Goal: Task Accomplishment & Management: Use online tool/utility

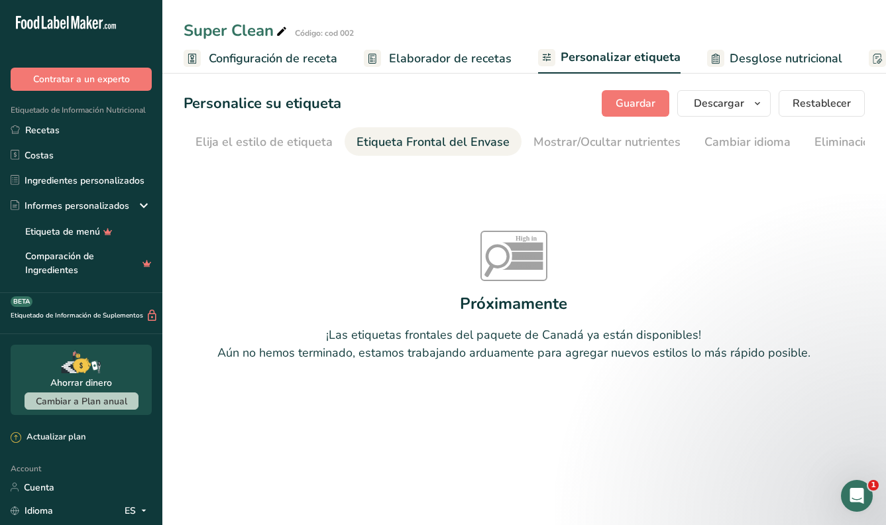
scroll to position [0, 158]
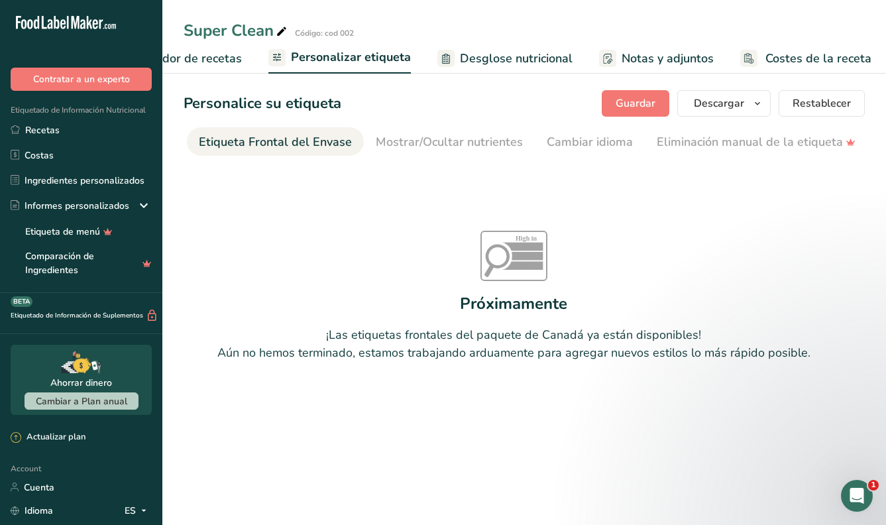
click at [262, 53] on ul "Configuración de receta Elaborador de recetas Personalizar etiqueta Desglose nu…" at bounding box center [395, 57] width 1005 height 31
click at [392, 48] on span "Personalizar etiqueta" at bounding box center [351, 57] width 120 height 18
click at [395, 57] on span "Personalizar etiqueta" at bounding box center [351, 57] width 120 height 18
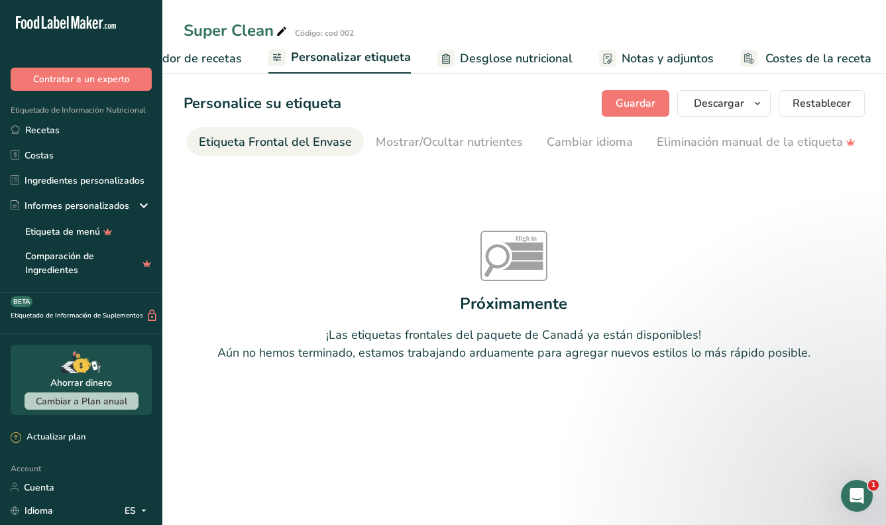
click at [395, 57] on span "Personalizar etiqueta" at bounding box center [351, 57] width 120 height 18
click at [634, 100] on span "Guardar" at bounding box center [636, 103] width 40 height 16
click at [295, 57] on span "Personalizar etiqueta" at bounding box center [351, 57] width 120 height 18
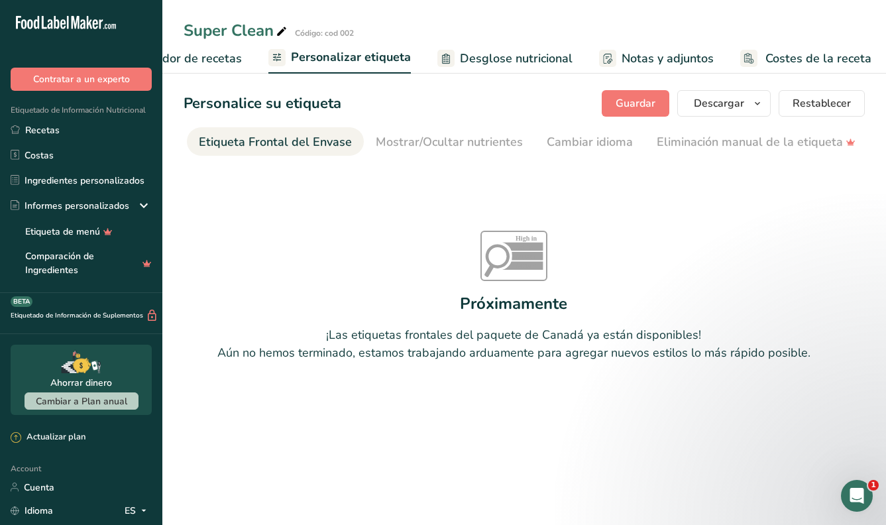
click at [584, 84] on section "Personalice su etiqueta [GEOGRAPHIC_DATA] [GEOGRAPHIC_DATA] [PERSON_NAME] qué m…" at bounding box center [524, 259] width 724 height 381
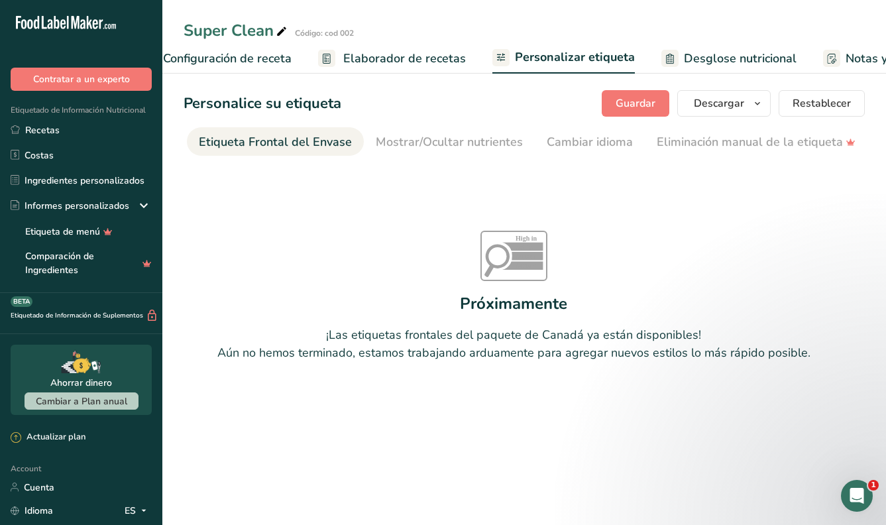
scroll to position [0, 0]
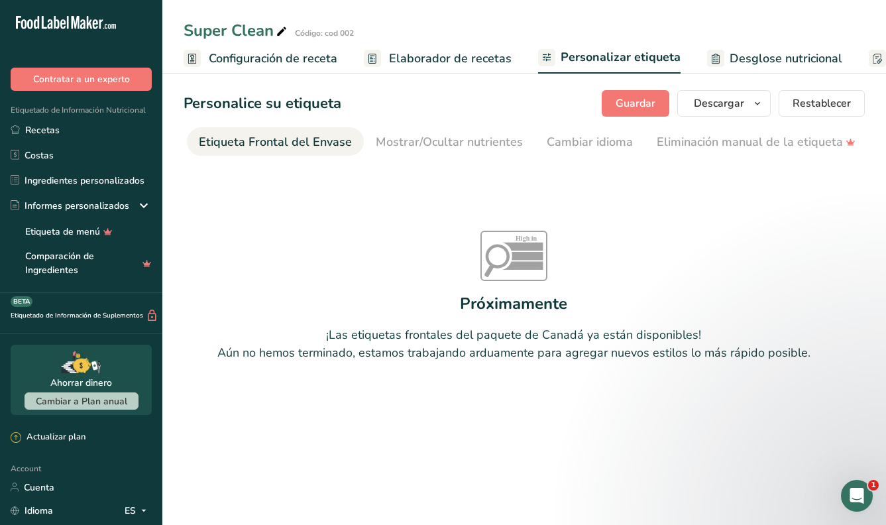
click at [296, 66] on span "Configuración de receta" at bounding box center [273, 59] width 129 height 18
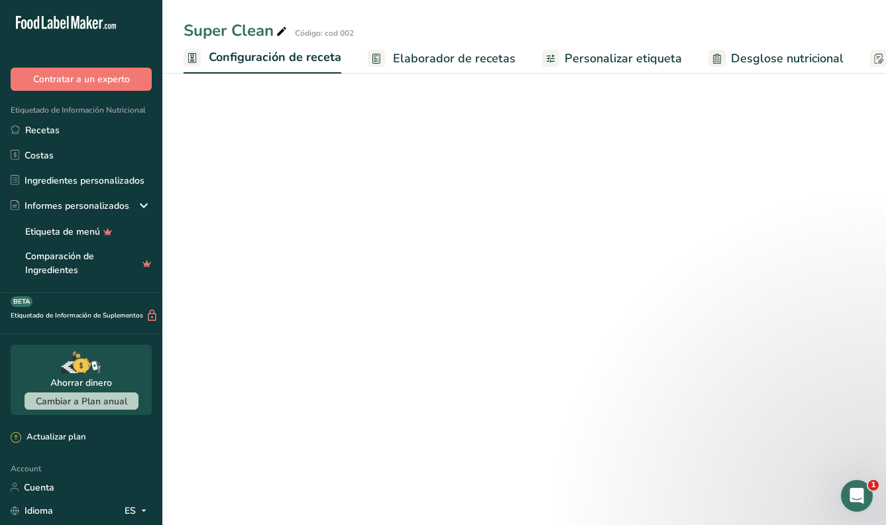
scroll to position [0, 5]
select select "22"
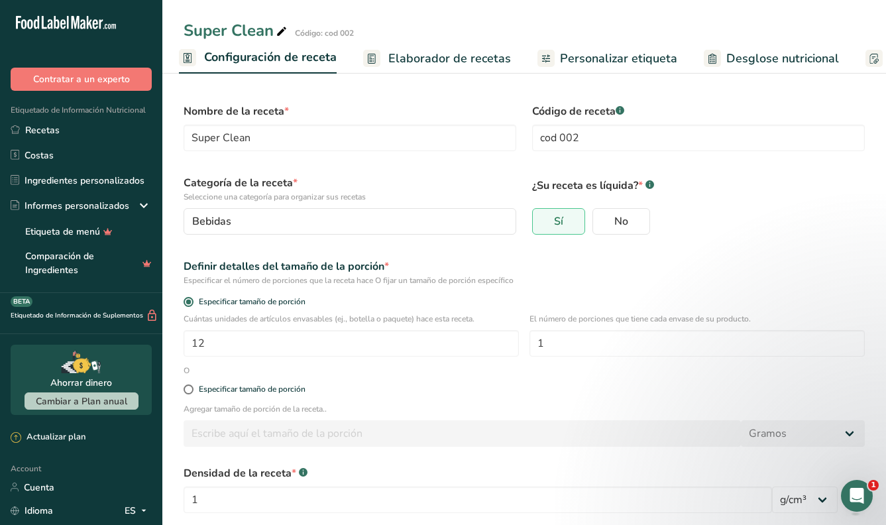
scroll to position [0, 0]
click at [469, 57] on span "Elaborador de recetas" at bounding box center [449, 59] width 123 height 18
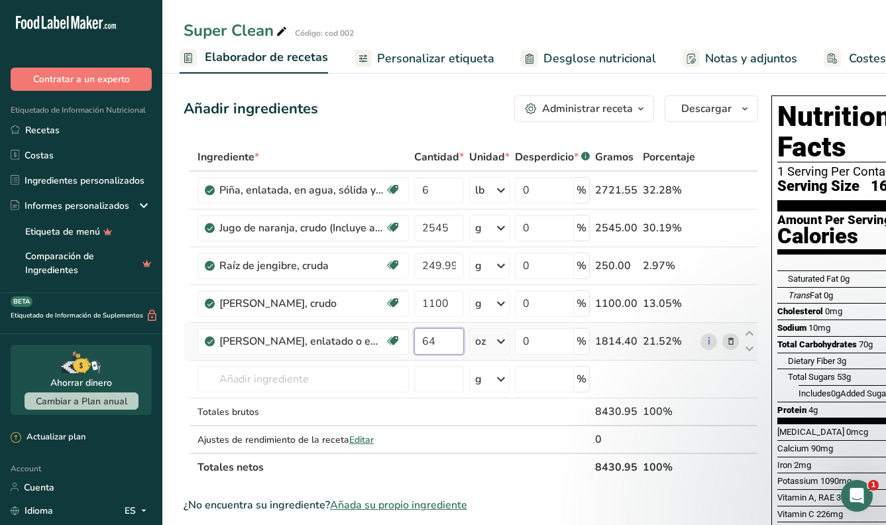
click at [447, 339] on input "64" at bounding box center [439, 341] width 50 height 27
type input "6"
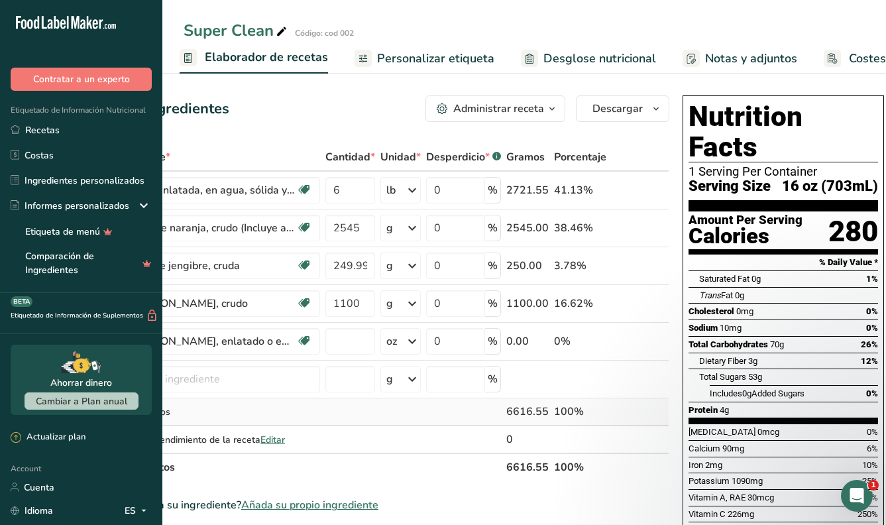
type input "0"
click at [630, 350] on td "i" at bounding box center [631, 342] width 44 height 38
click at [638, 345] on icon at bounding box center [642, 342] width 9 height 14
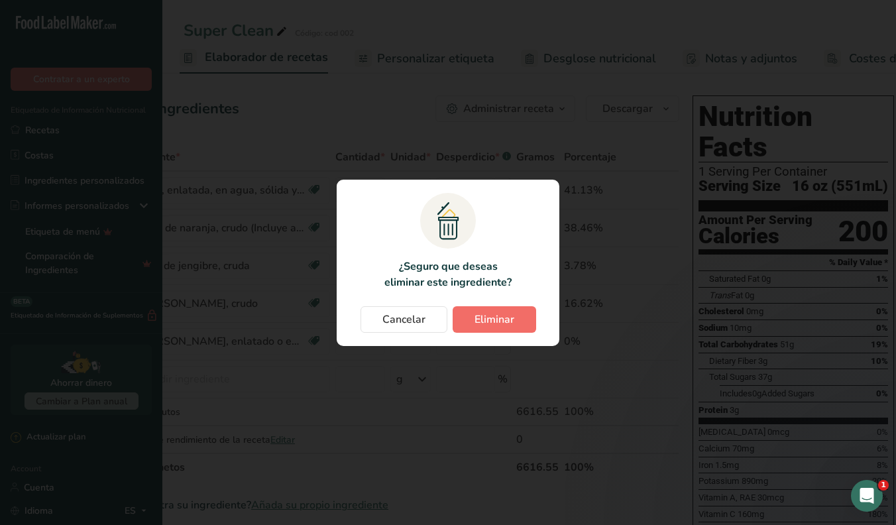
click at [476, 317] on span "Eliminar" at bounding box center [495, 320] width 40 height 16
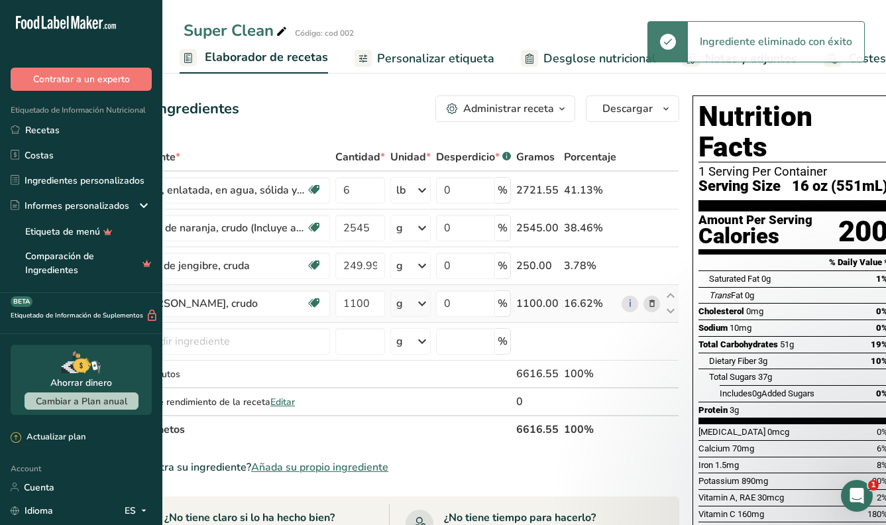
scroll to position [0, 19]
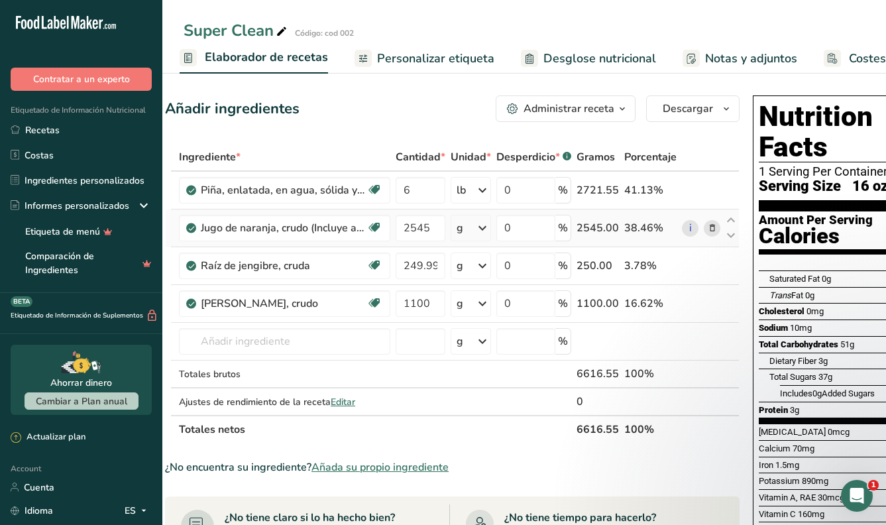
click at [467, 221] on div "g" at bounding box center [471, 228] width 40 height 27
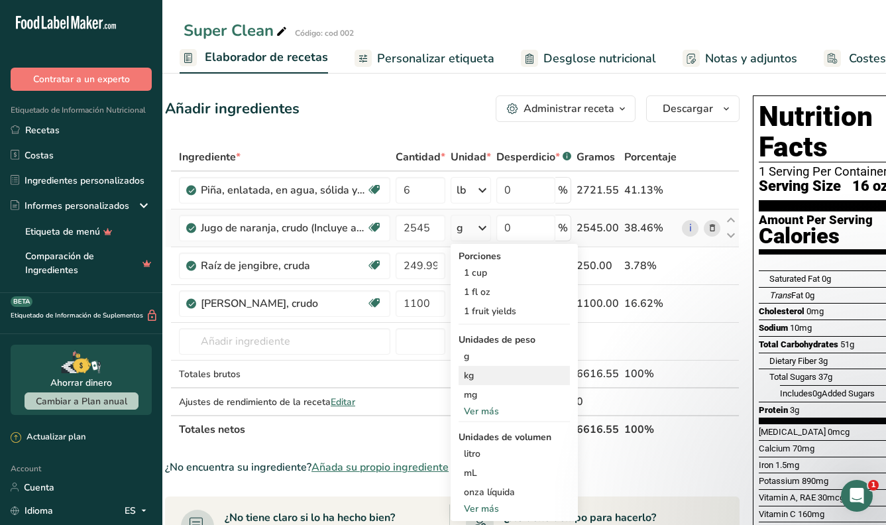
click at [477, 375] on div "kg" at bounding box center [514, 375] width 111 height 19
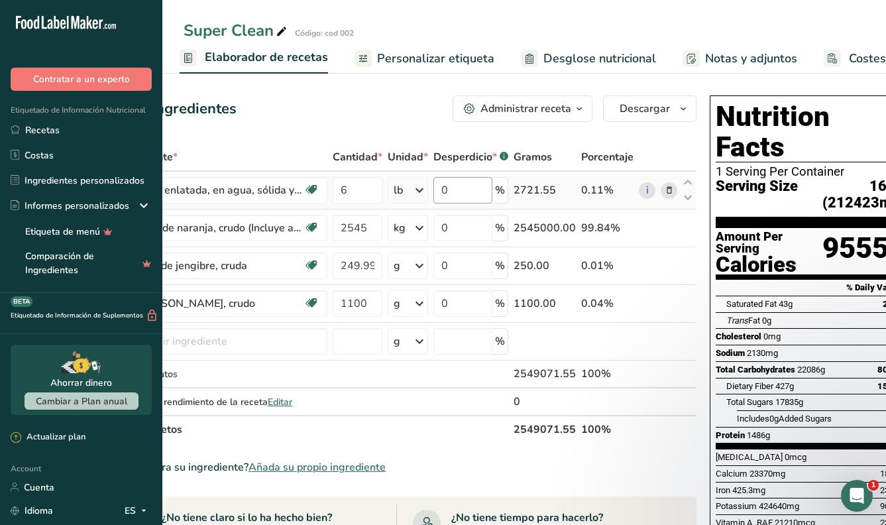
scroll to position [0, 75]
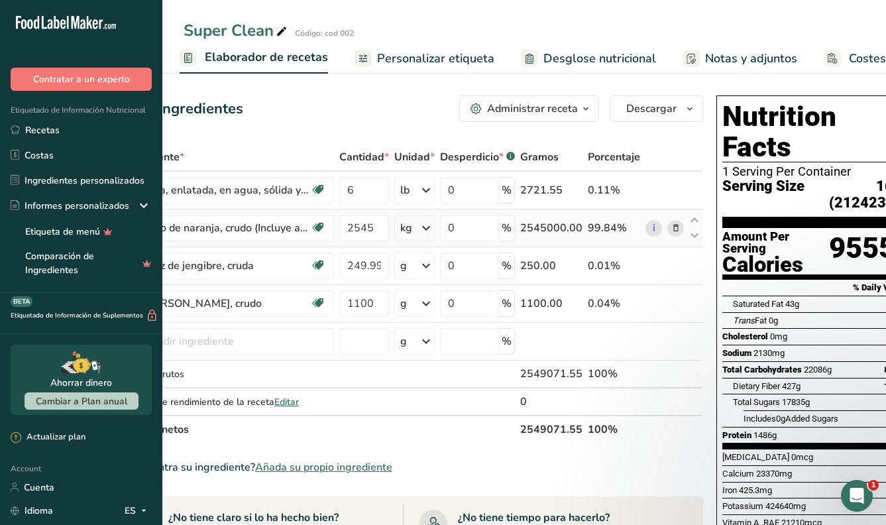
click at [424, 233] on icon at bounding box center [426, 228] width 16 height 24
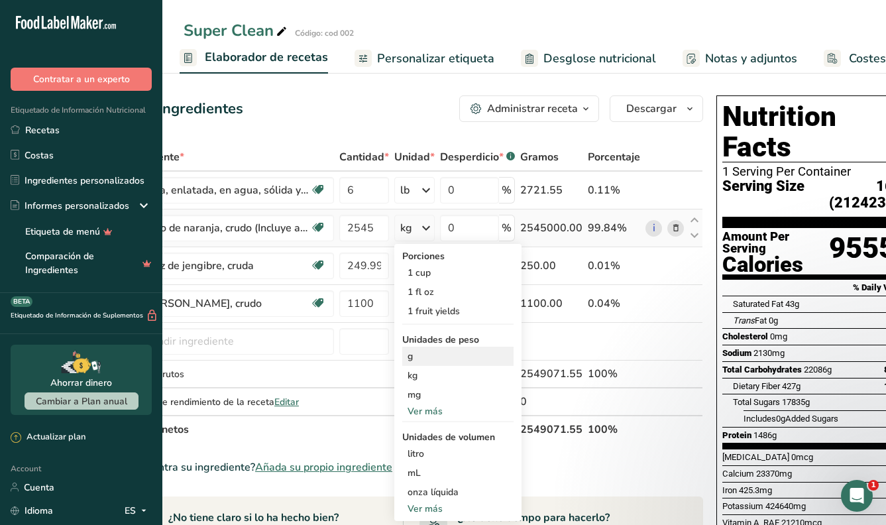
click at [411, 365] on div "g" at bounding box center [457, 356] width 111 height 19
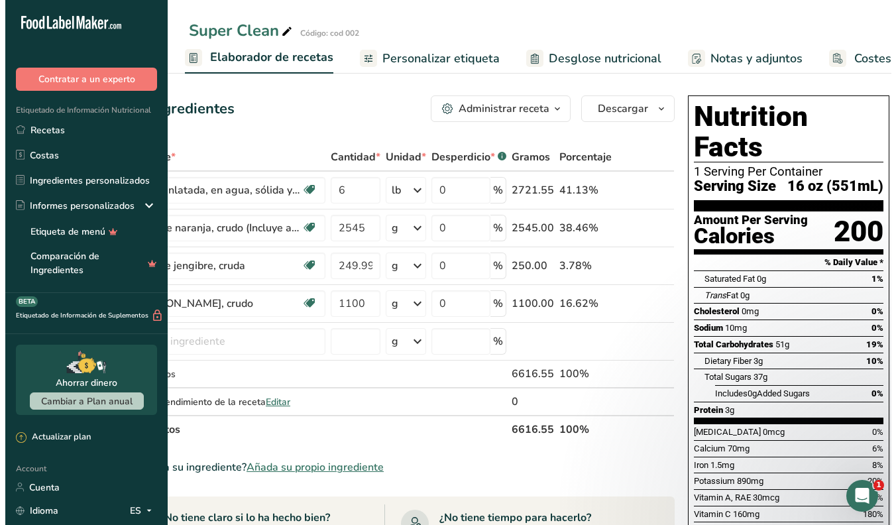
scroll to position [0, 0]
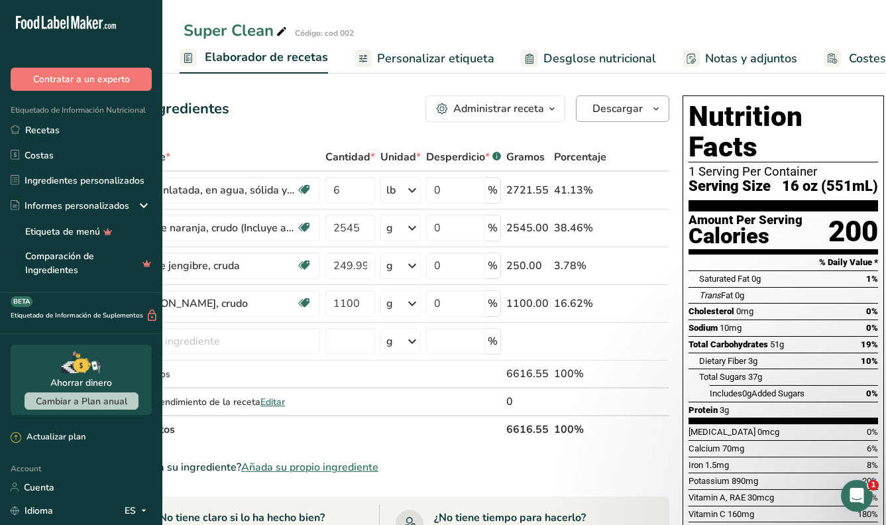
click at [623, 107] on span "Descargar" at bounding box center [618, 109] width 50 height 16
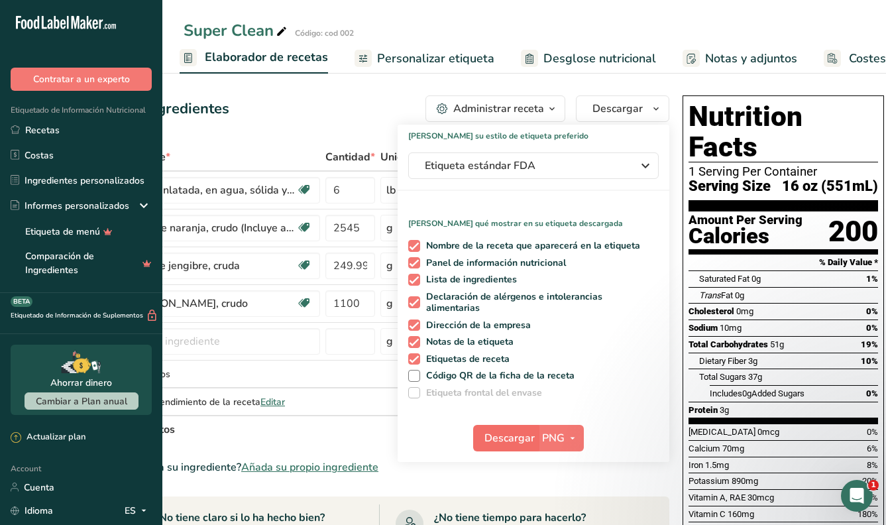
click at [523, 439] on span "Descargar" at bounding box center [510, 438] width 50 height 16
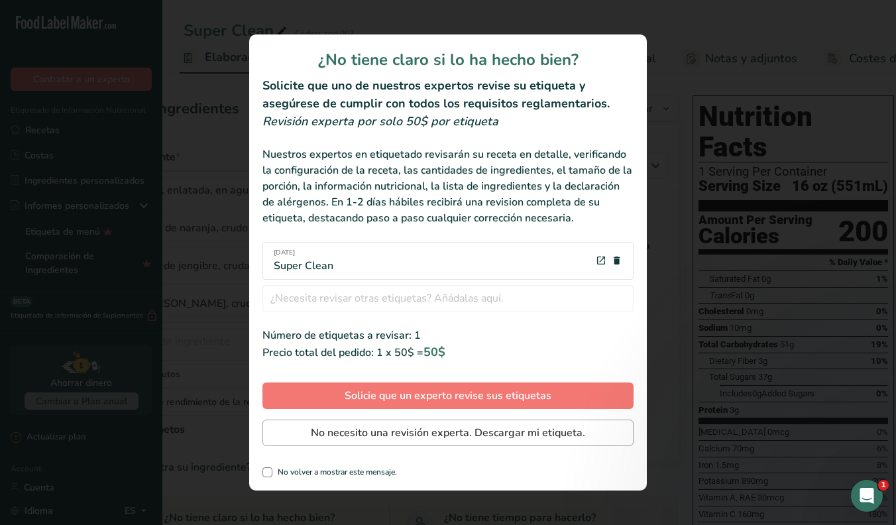
click at [412, 438] on span "No necesito una revisión experta. Descargar mi etiqueta." at bounding box center [448, 433] width 274 height 16
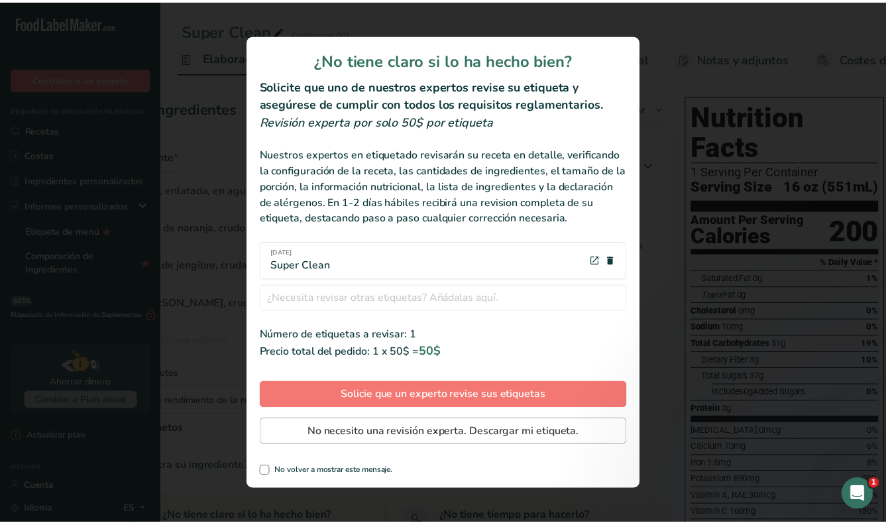
scroll to position [0, 0]
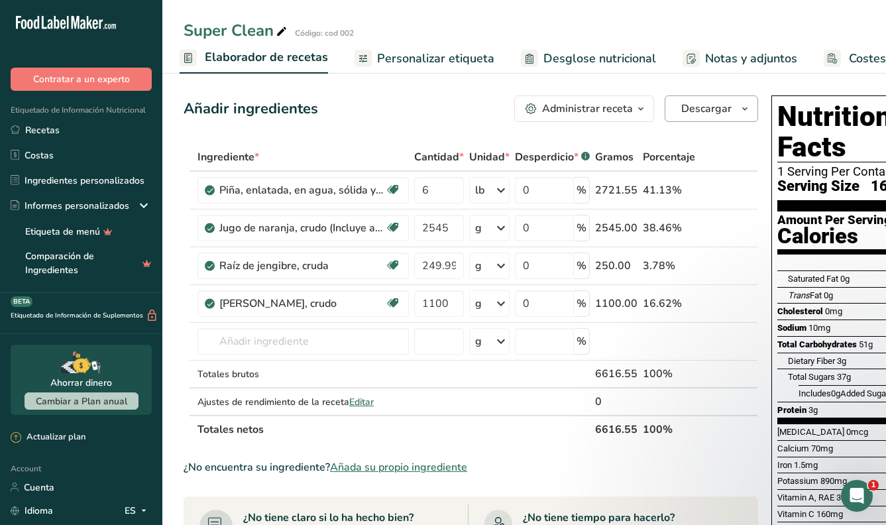
click at [702, 111] on span "Descargar" at bounding box center [706, 109] width 50 height 16
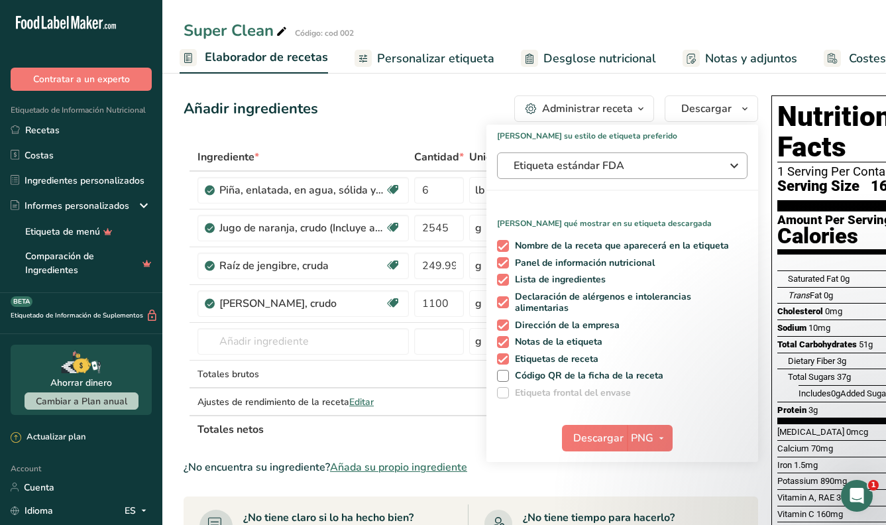
click at [579, 166] on span "Etiqueta estándar FDA" at bounding box center [613, 166] width 199 height 16
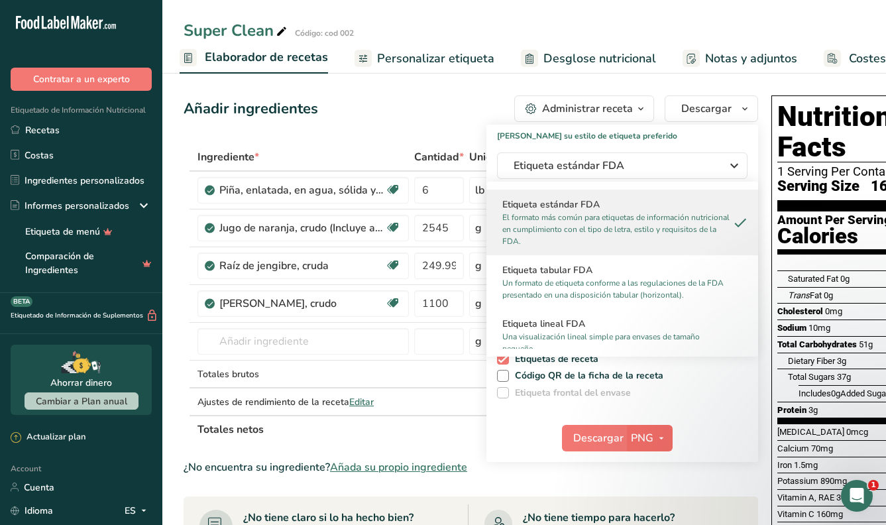
click at [646, 437] on span "PNG" at bounding box center [642, 438] width 23 height 16
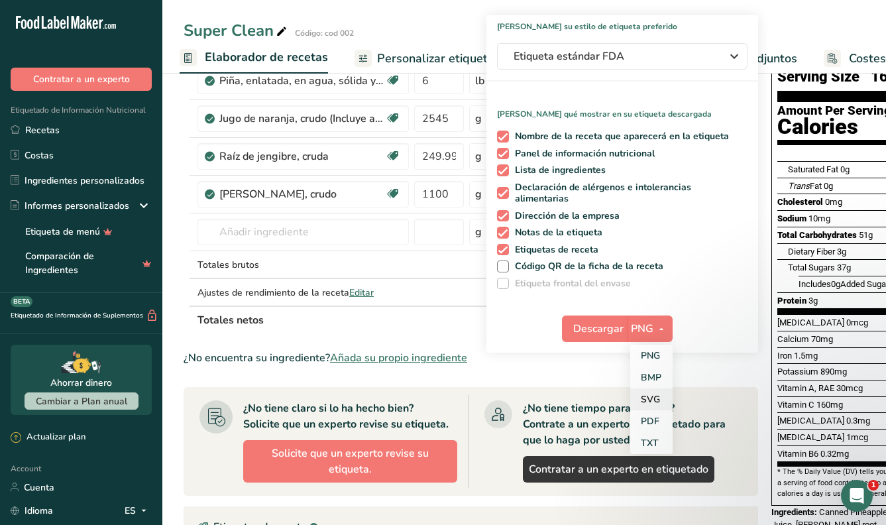
scroll to position [170, 0]
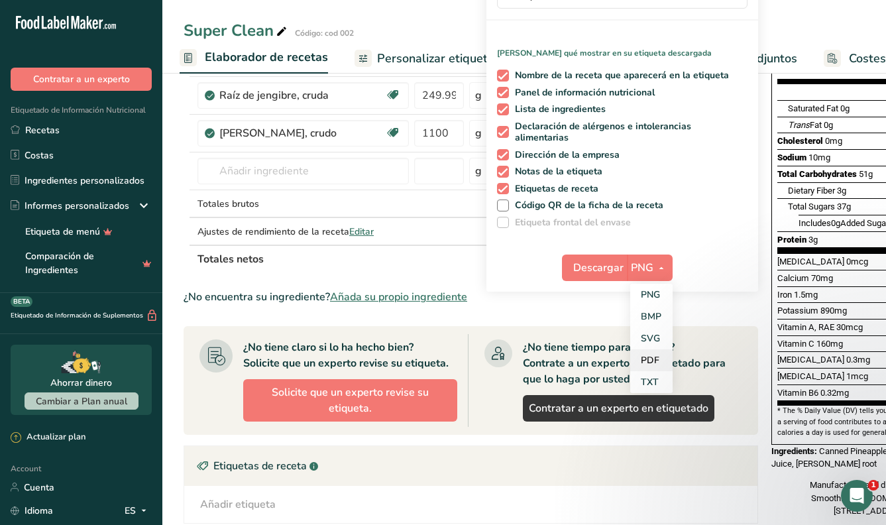
click at [645, 351] on link "PDF" at bounding box center [651, 360] width 42 height 22
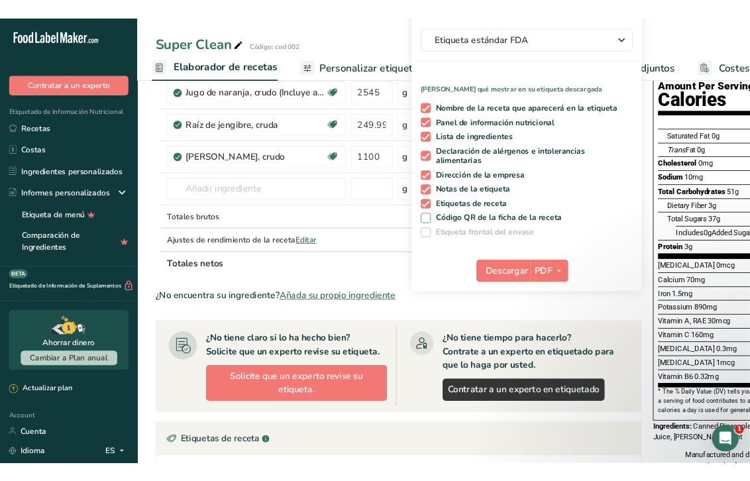
scroll to position [123, 0]
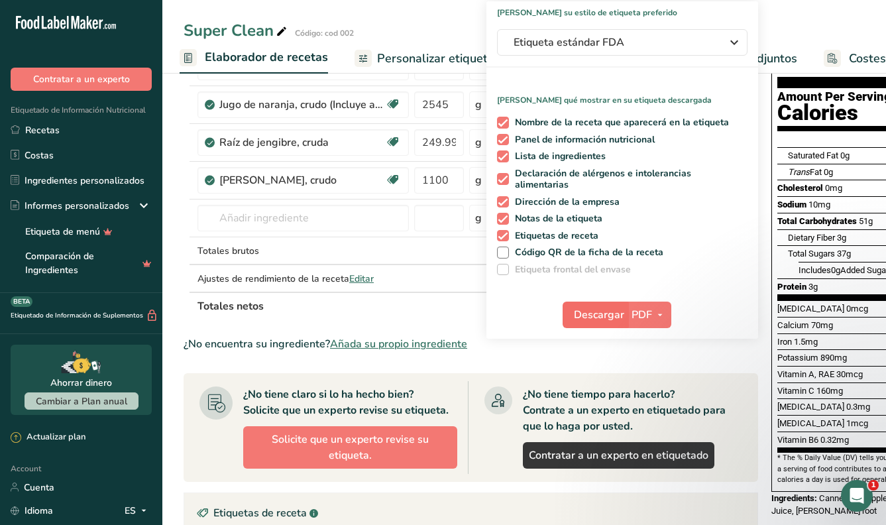
click at [620, 317] on button "Descargar" at bounding box center [595, 315] width 65 height 27
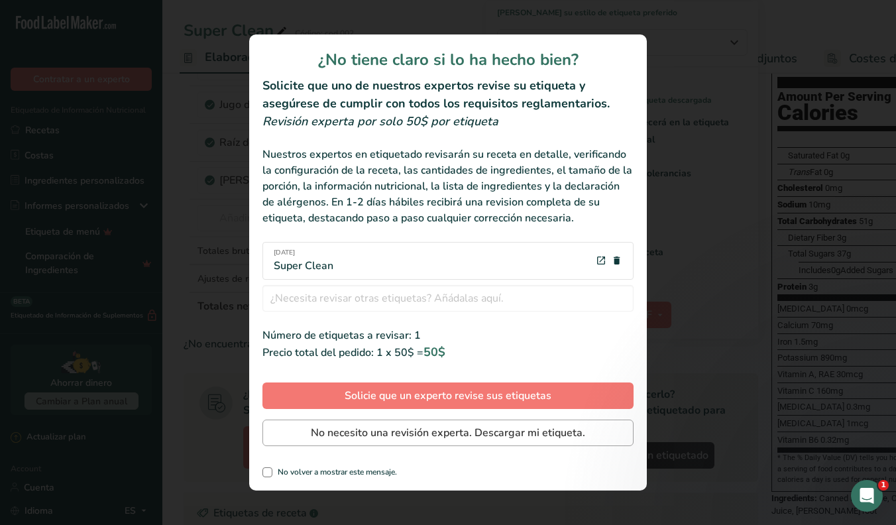
click at [446, 437] on span "No necesito una revisión experta. Descargar mi etiqueta." at bounding box center [448, 433] width 274 height 16
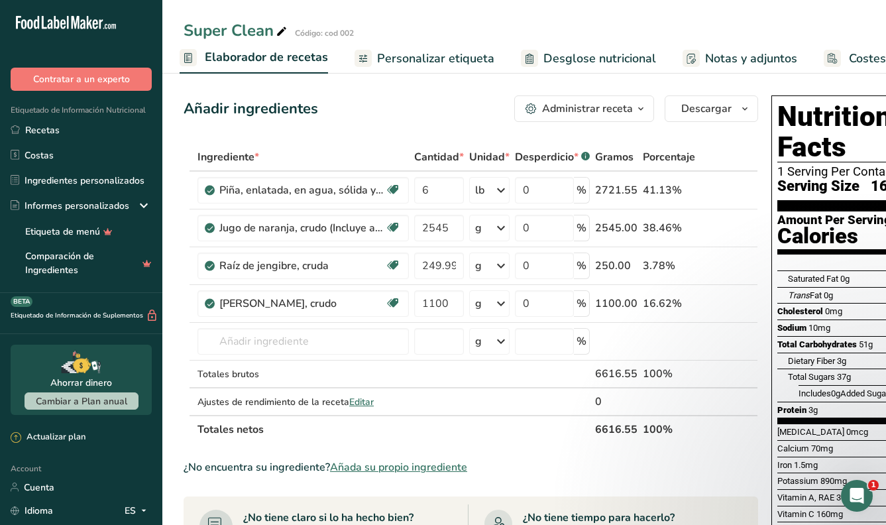
scroll to position [0, 0]
click at [417, 62] on span "Personalizar etiqueta" at bounding box center [435, 59] width 117 height 18
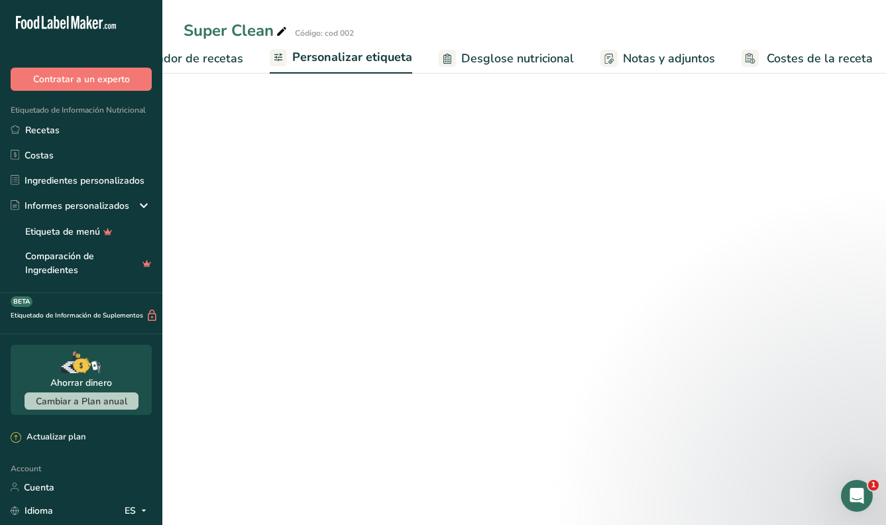
scroll to position [0, 270]
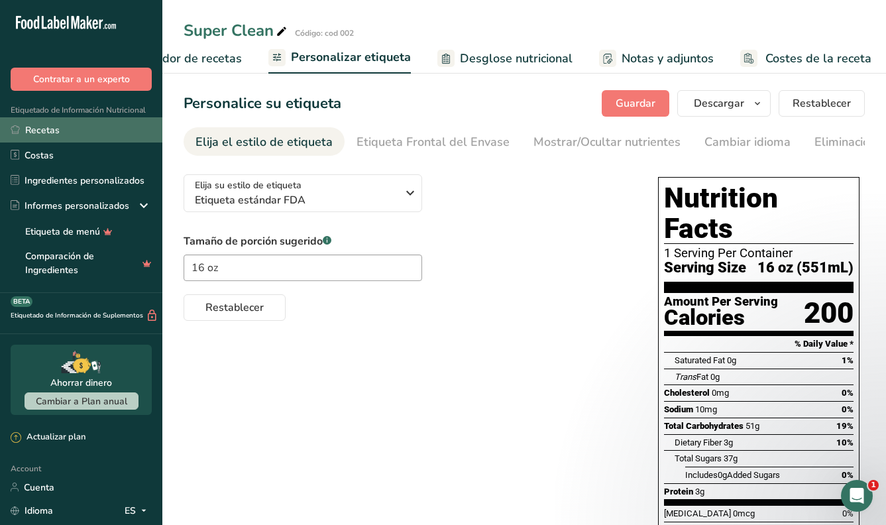
click at [64, 137] on link "Recetas" at bounding box center [81, 129] width 162 height 25
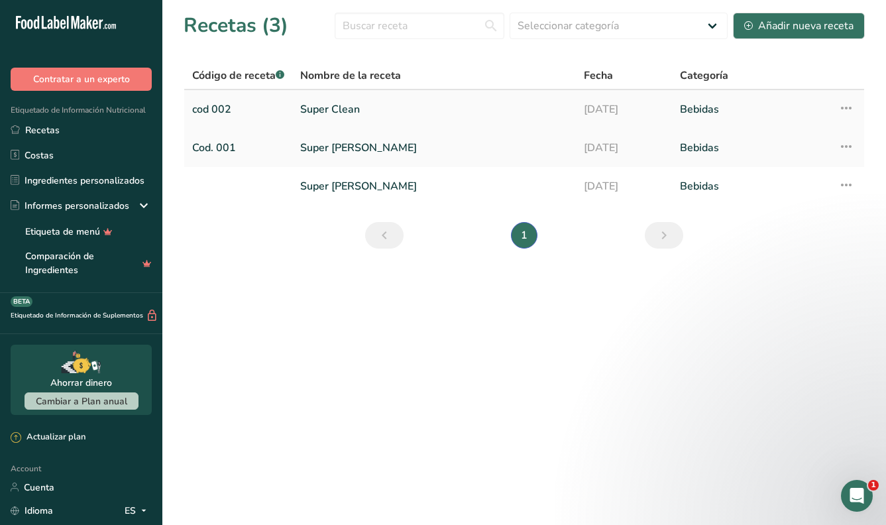
click at [270, 97] on link "cod 002" at bounding box center [238, 109] width 92 height 28
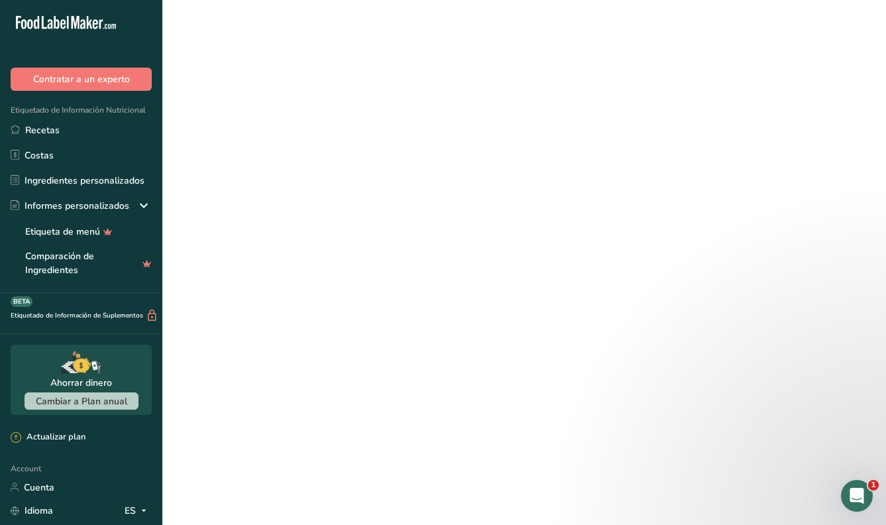
click at [270, 97] on link "cod 002" at bounding box center [238, 109] width 92 height 28
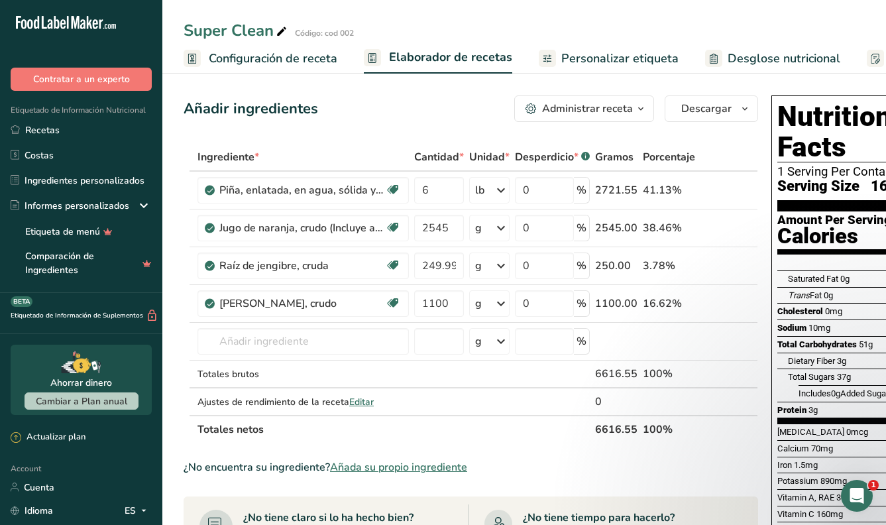
click at [298, 65] on span "Configuración de receta" at bounding box center [273, 59] width 129 height 18
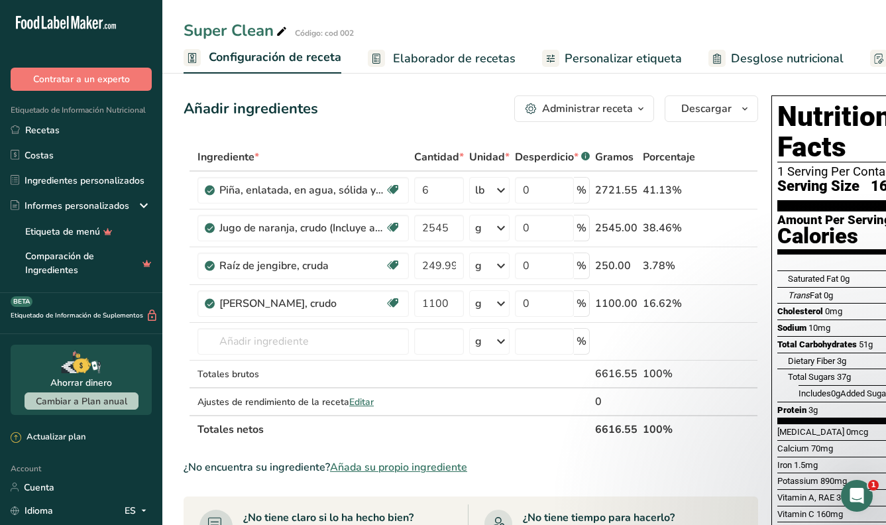
scroll to position [0, 5]
select select "22"
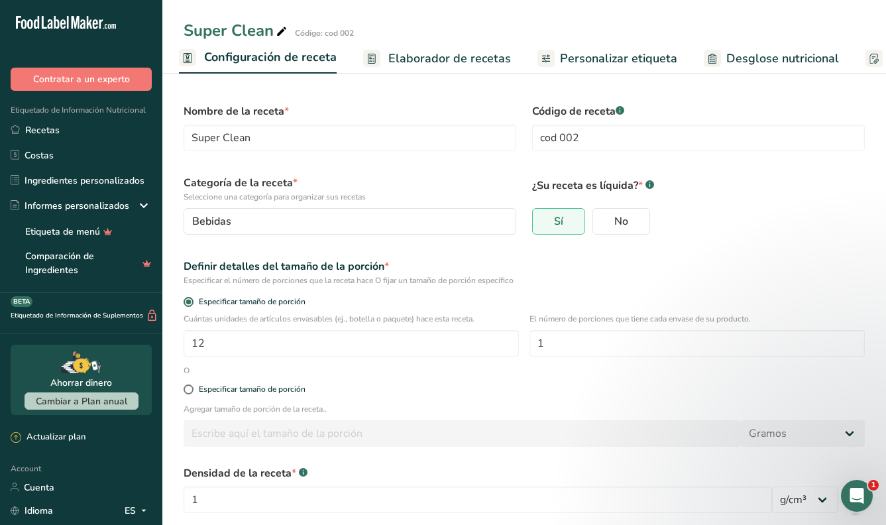
scroll to position [0, 0]
click at [61, 132] on link "Recetas" at bounding box center [81, 129] width 162 height 25
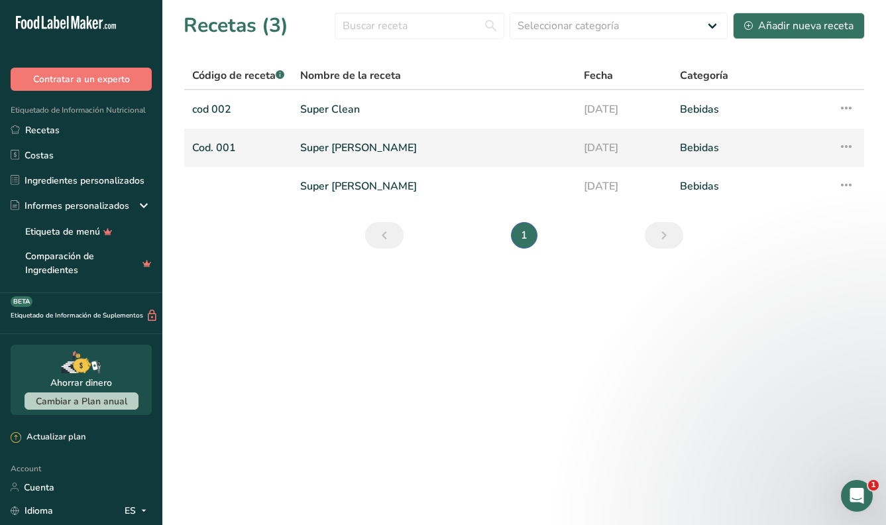
click at [219, 154] on link "Cod. 001" at bounding box center [238, 148] width 92 height 28
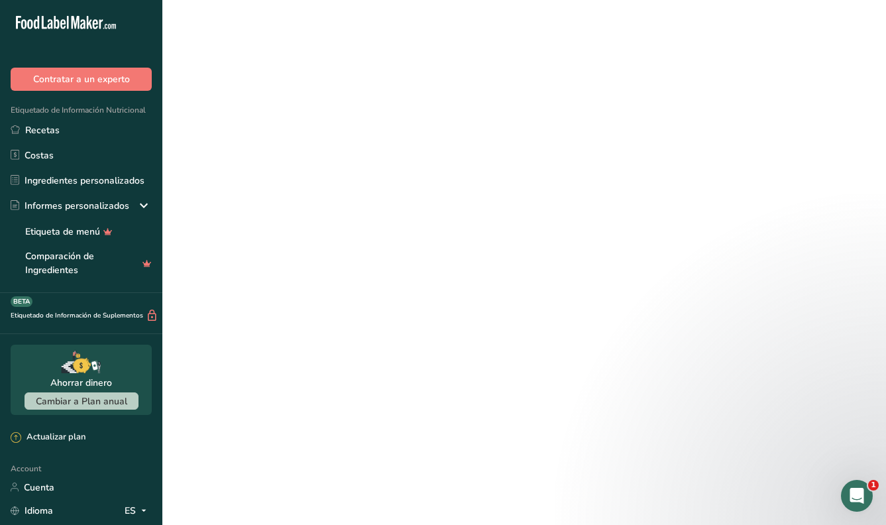
click at [219, 154] on link "Cod. 001" at bounding box center [238, 148] width 92 height 28
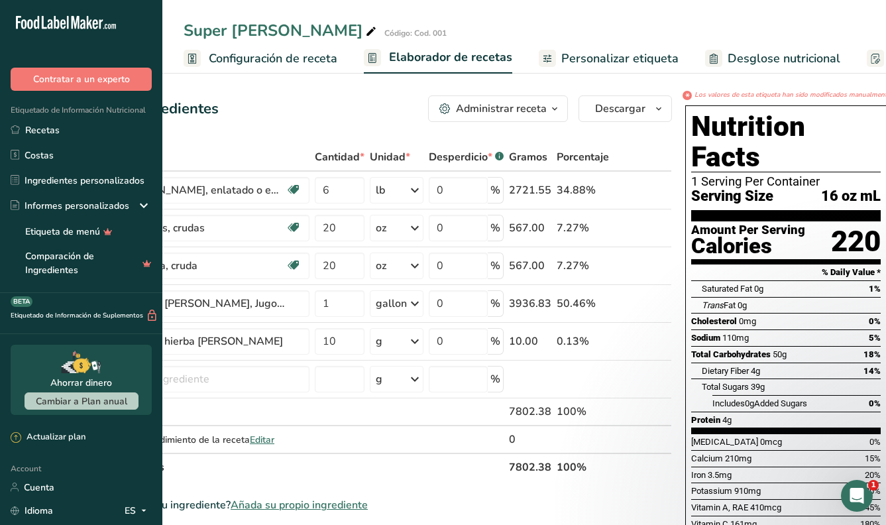
drag, startPoint x: 194, startPoint y: 113, endPoint x: 270, endPoint y: 115, distance: 75.6
click at [270, 115] on div "Añadir ingredientes Administrar receta Eliminar receta Duplicar receta Escalar …" at bounding box center [378, 108] width 588 height 27
click at [307, 52] on span "Configuración de receta" at bounding box center [273, 59] width 129 height 18
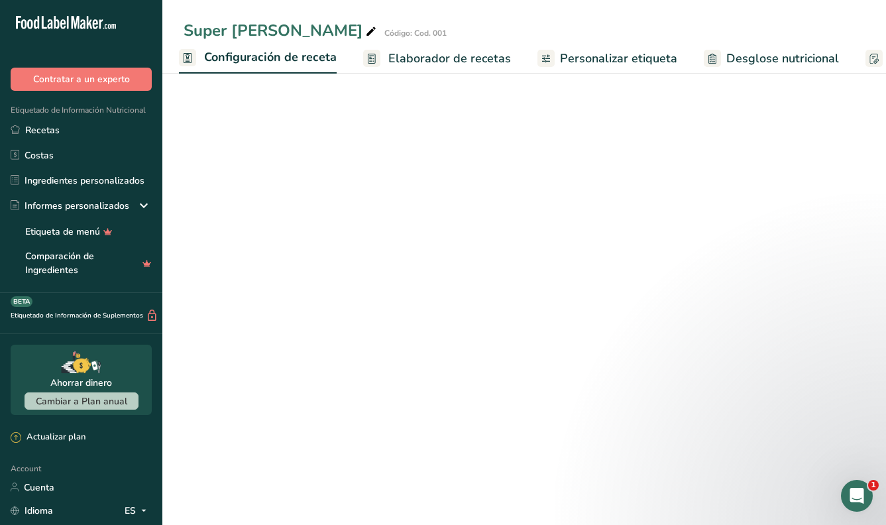
select select "22"
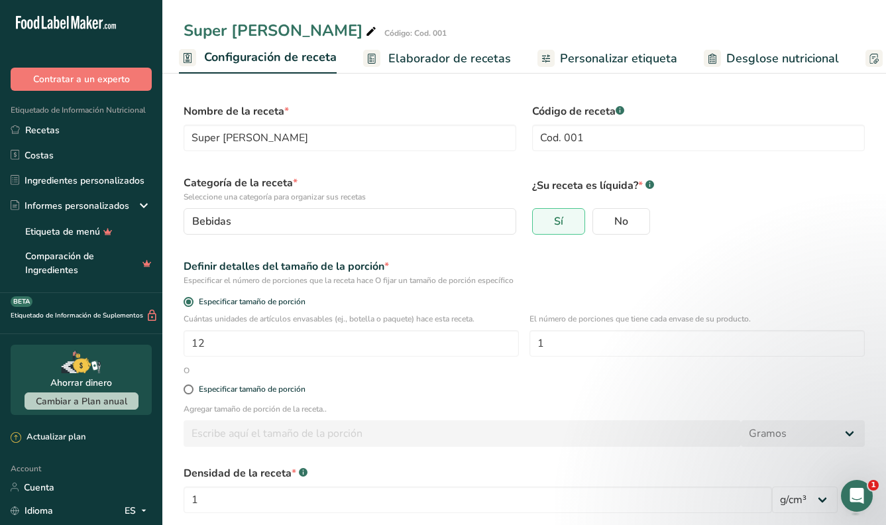
scroll to position [0, 0]
click at [425, 56] on span "Elaborador de recetas" at bounding box center [449, 59] width 123 height 18
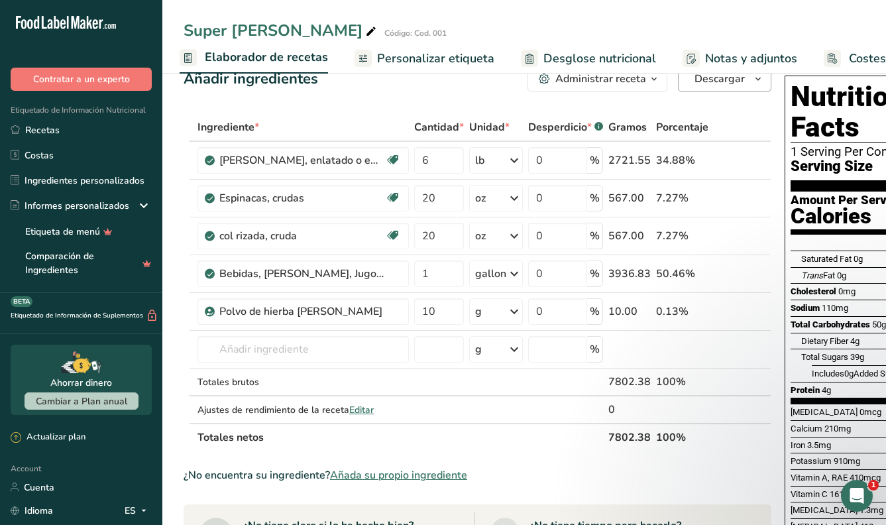
scroll to position [30, 0]
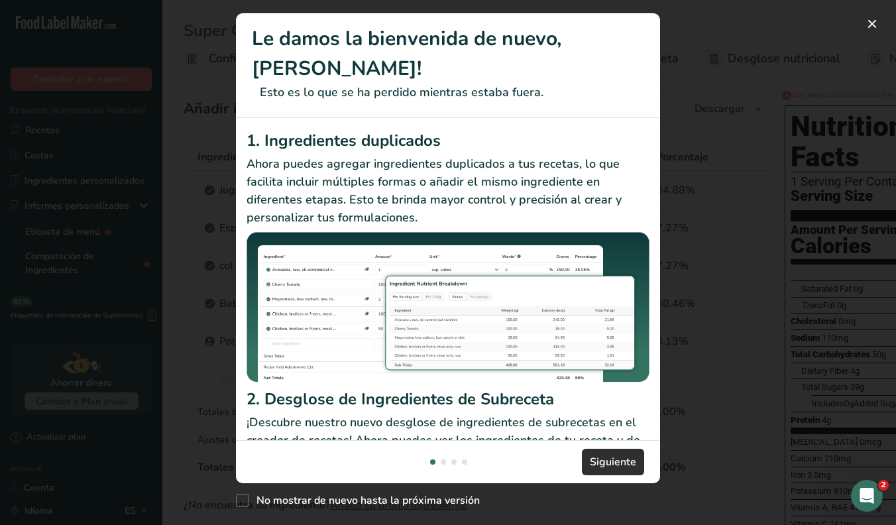
click at [599, 465] on span "Siguiente" at bounding box center [613, 462] width 46 height 16
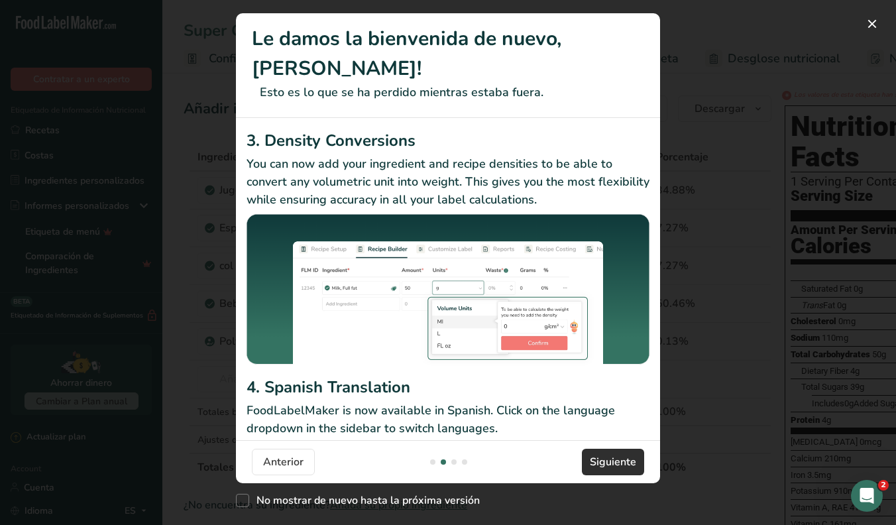
click at [599, 465] on span "Siguiente" at bounding box center [613, 462] width 46 height 16
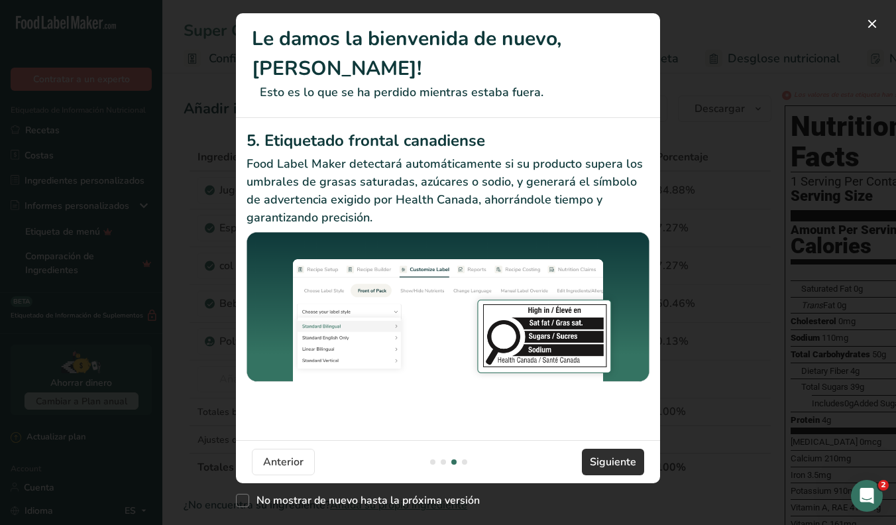
click at [599, 465] on span "Siguiente" at bounding box center [613, 462] width 46 height 16
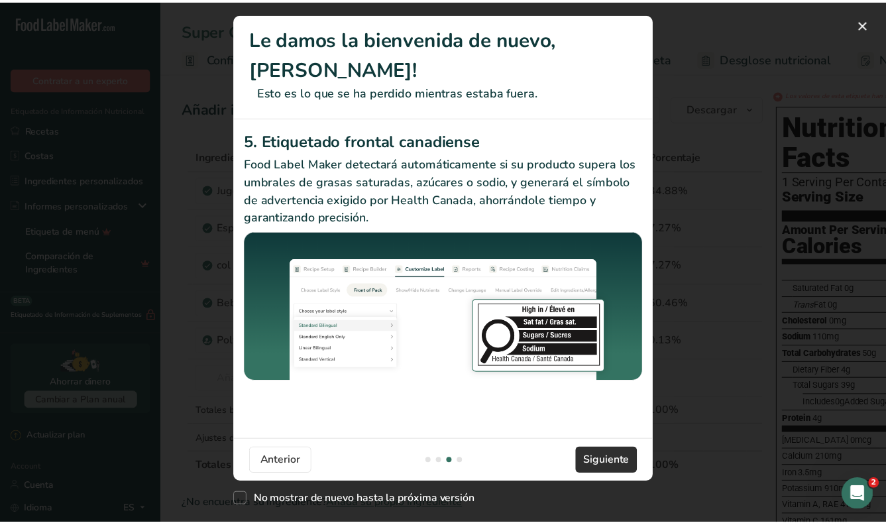
scroll to position [0, 1273]
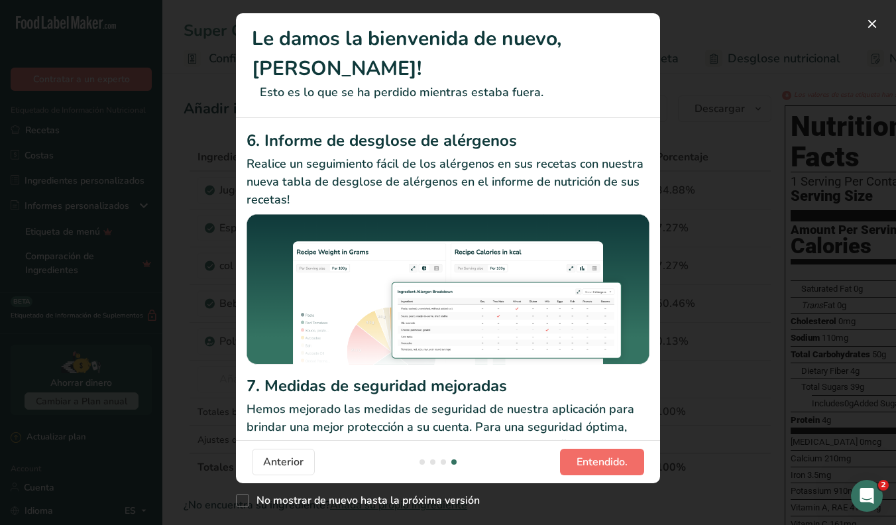
click at [599, 465] on span "Entendido." at bounding box center [602, 462] width 51 height 16
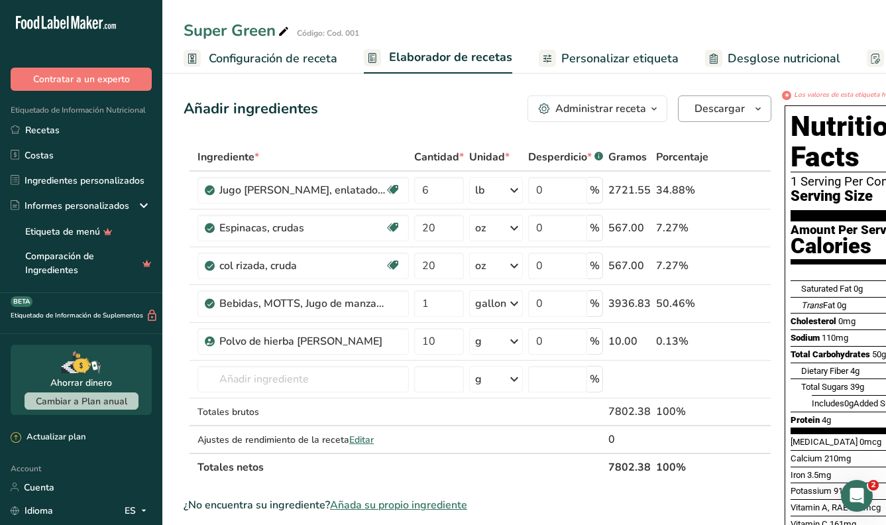
click at [730, 108] on span "Descargar" at bounding box center [720, 109] width 50 height 16
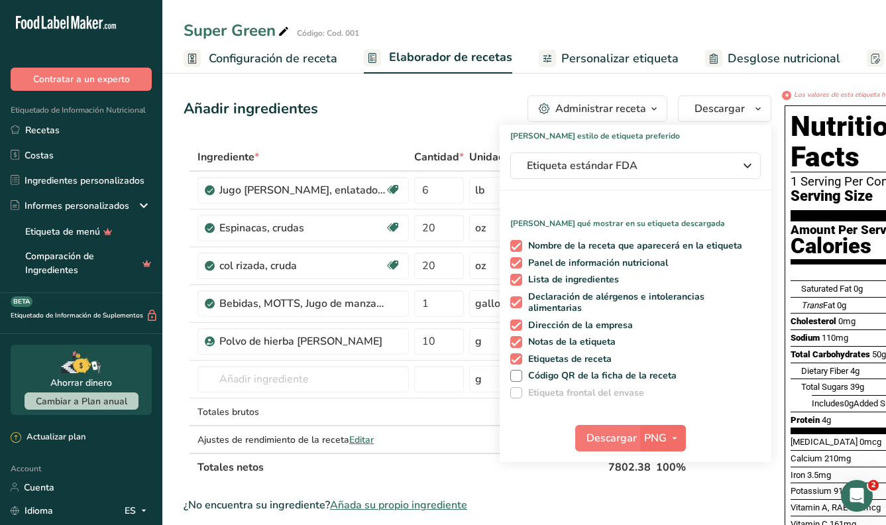
click at [657, 437] on span "PNG" at bounding box center [655, 438] width 23 height 16
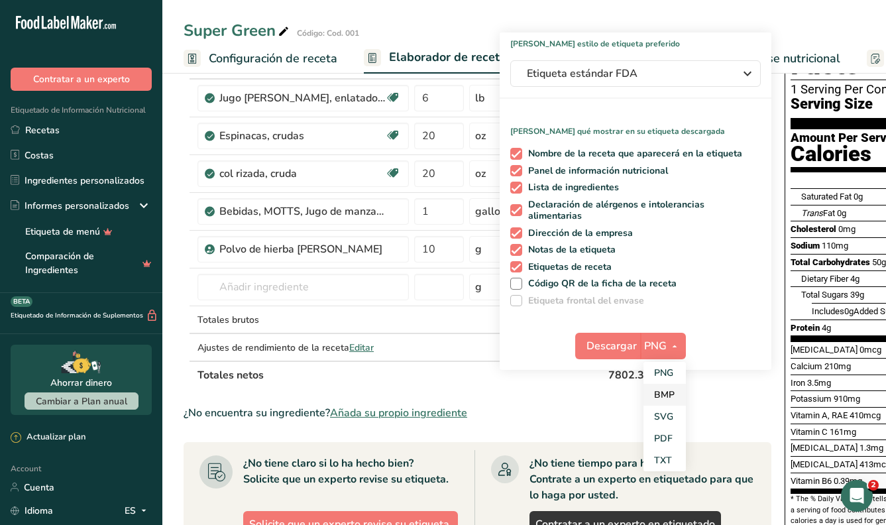
scroll to position [98, 0]
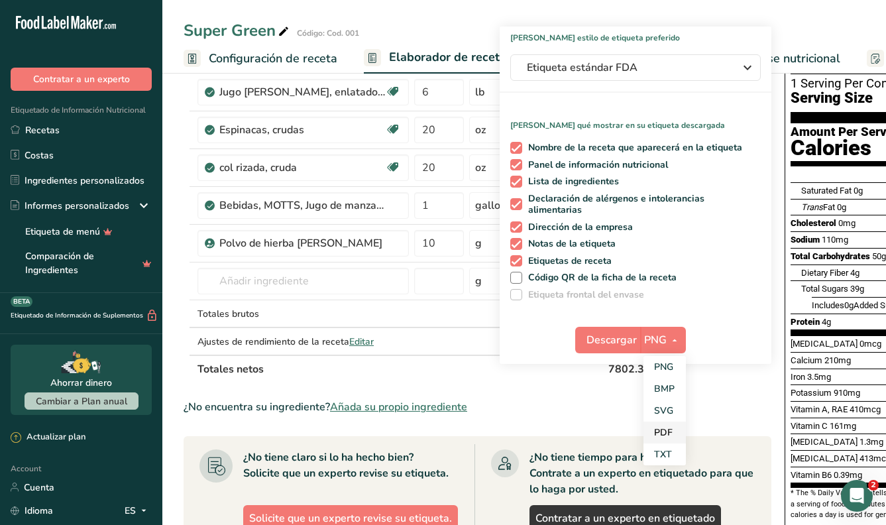
click at [654, 430] on link "PDF" at bounding box center [665, 433] width 42 height 22
click at [791, 18] on div "Super Green Código: Cod. 001 Configuración de receta Elaborador de recetas Pers…" at bounding box center [524, 37] width 724 height 74
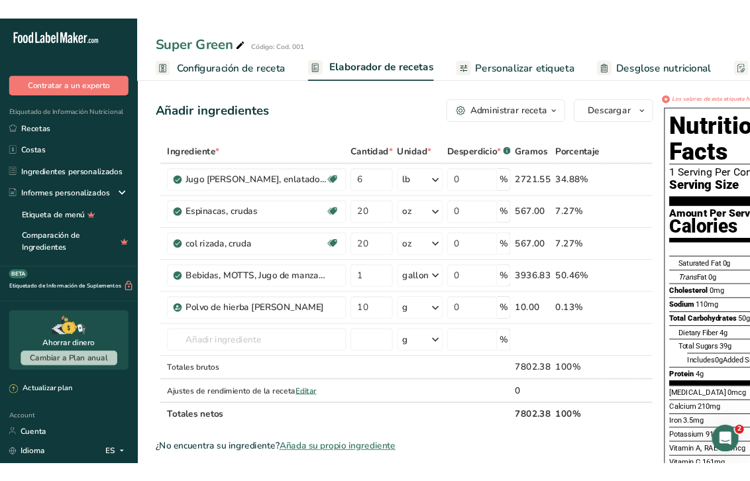
scroll to position [0, 0]
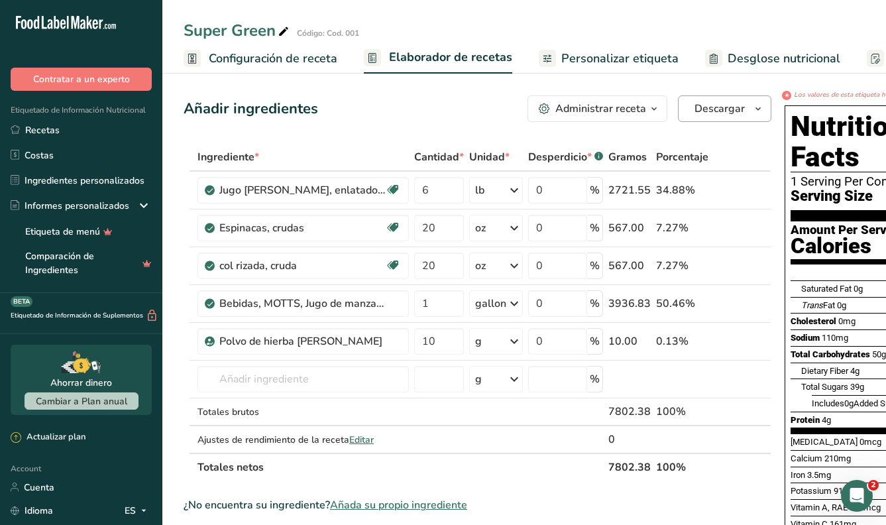
click at [732, 111] on span "Descargar" at bounding box center [720, 109] width 50 height 16
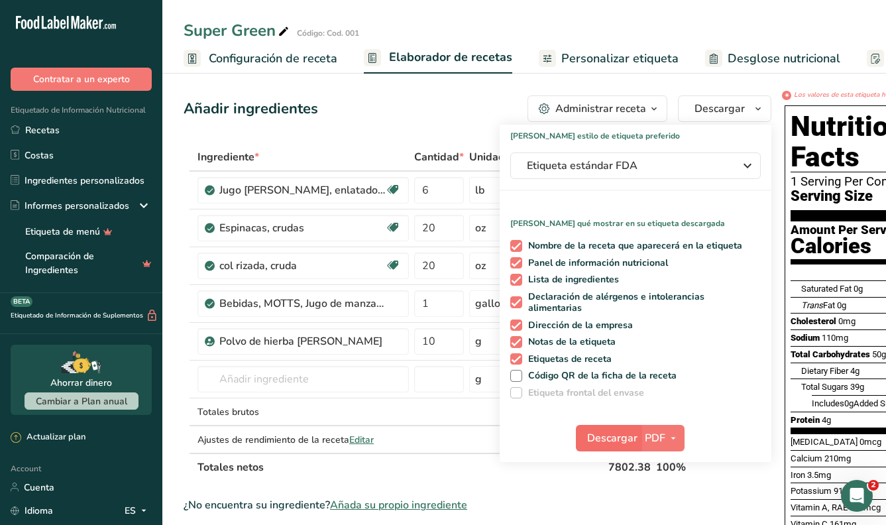
click at [628, 439] on span "Descargar" at bounding box center [612, 438] width 50 height 16
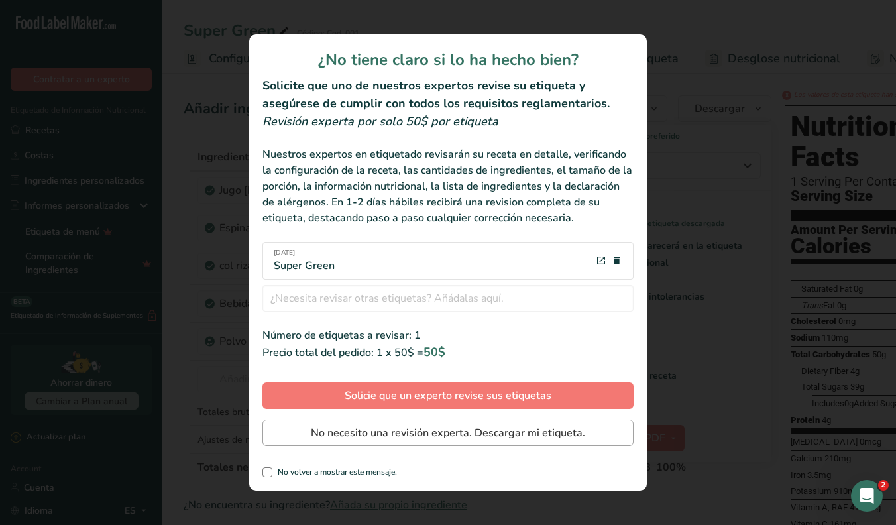
click at [411, 433] on span "No necesito una revisión experta. Descargar mi etiqueta." at bounding box center [448, 433] width 274 height 16
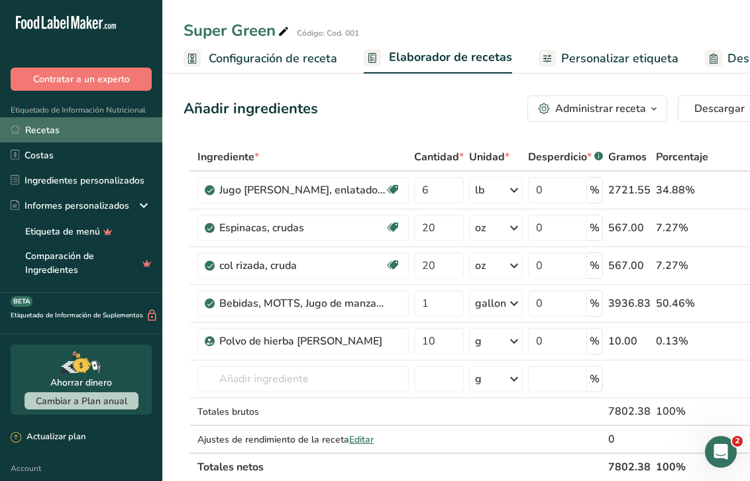
click at [53, 130] on link "Recetas" at bounding box center [81, 129] width 162 height 25
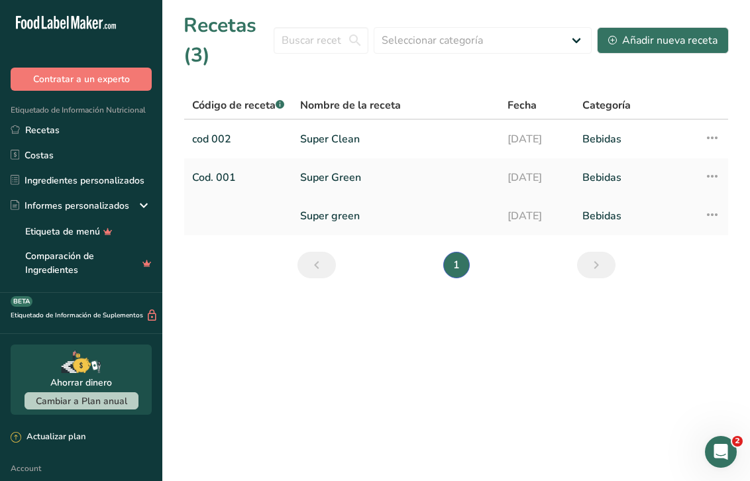
click at [330, 211] on link "Super [PERSON_NAME]" at bounding box center [396, 216] width 192 height 28
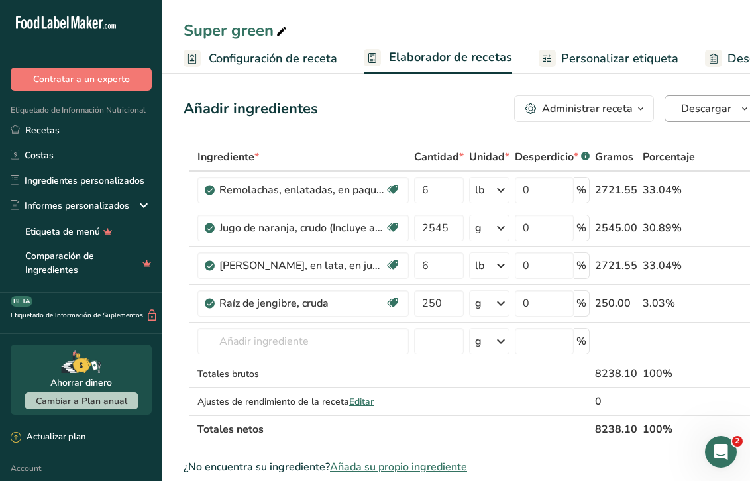
click at [709, 113] on span "Descargar" at bounding box center [706, 109] width 50 height 16
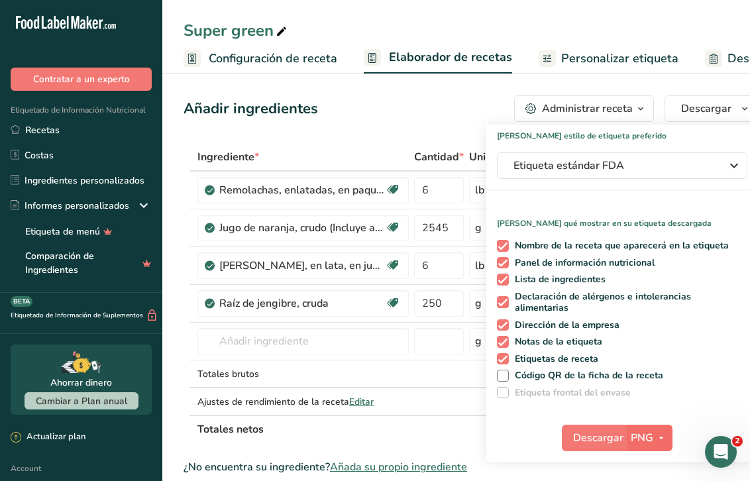
click at [640, 432] on span "PNG" at bounding box center [642, 438] width 23 height 16
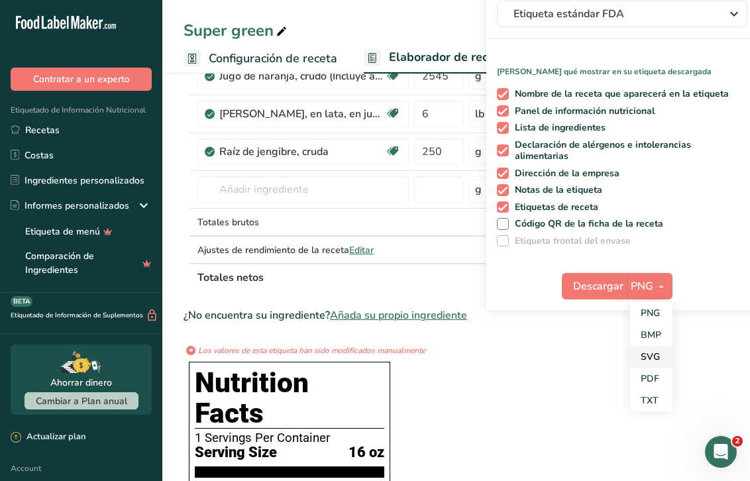
scroll to position [152, 0]
click at [645, 374] on link "PDF" at bounding box center [651, 379] width 42 height 22
click at [616, 288] on span "Descargar" at bounding box center [599, 286] width 50 height 16
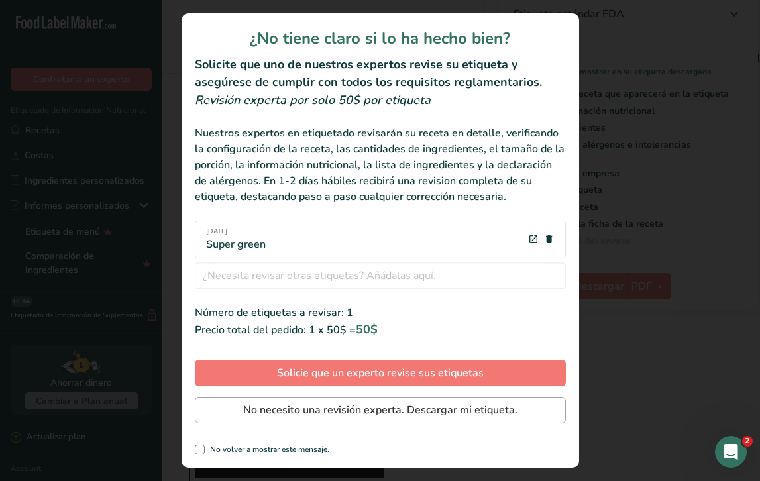
click at [386, 416] on span "No necesito una revisión experta. Descargar mi etiqueta." at bounding box center [380, 410] width 274 height 16
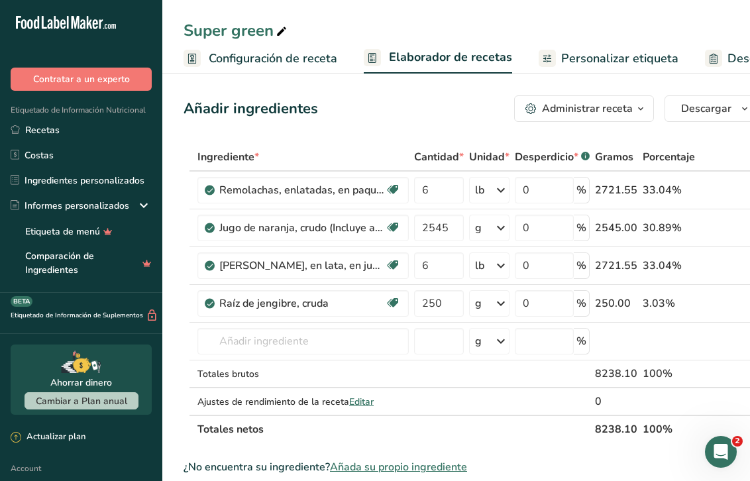
scroll to position [0, 0]
click at [276, 51] on span "Configuración de receta" at bounding box center [273, 59] width 129 height 18
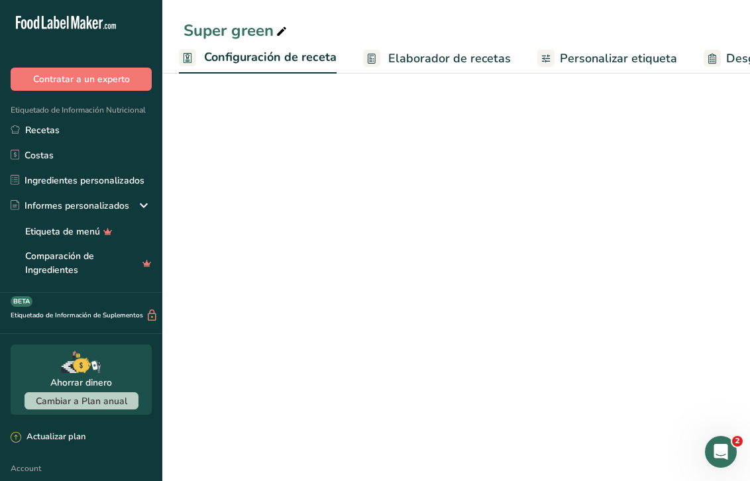
select select "5"
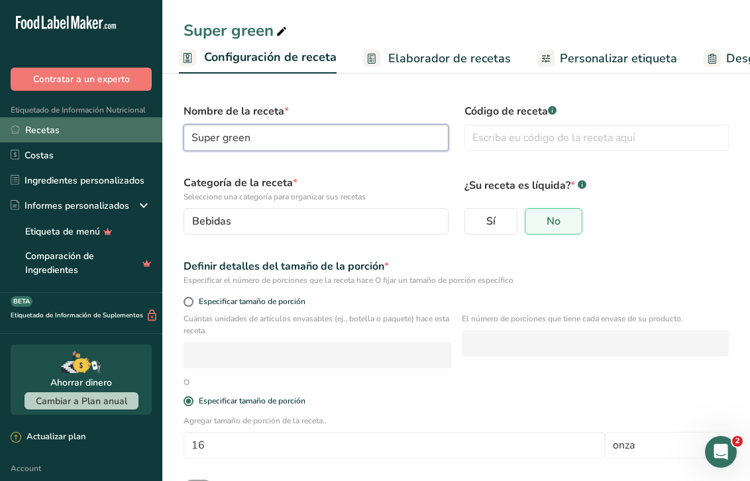
drag, startPoint x: 272, startPoint y: 131, endPoint x: 150, endPoint y: 119, distance: 121.8
click at [150, 119] on div ".a-20{fill:#fff;} Contratar a un experto Etiquetado de Información Nutricional …" at bounding box center [375, 288] width 750 height 576
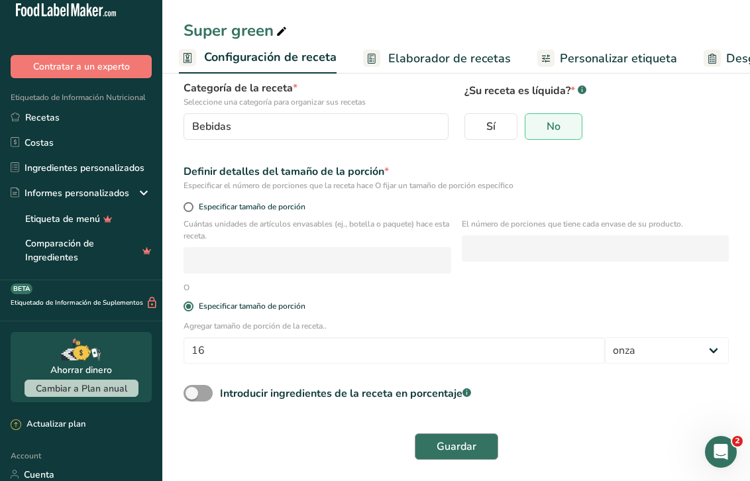
scroll to position [94, 0]
click at [443, 435] on button "Guardar" at bounding box center [457, 447] width 84 height 27
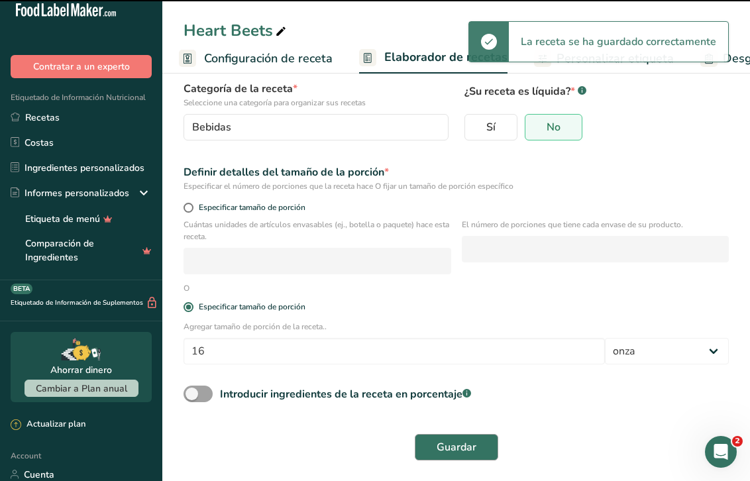
type input "Heart Beets"
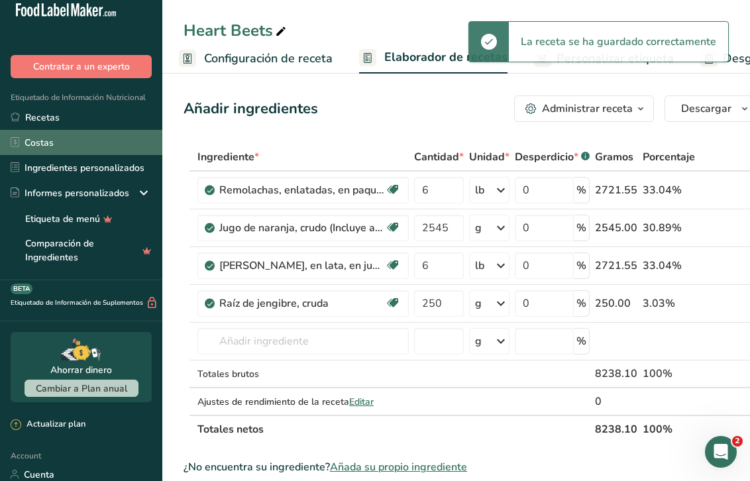
scroll to position [10, 0]
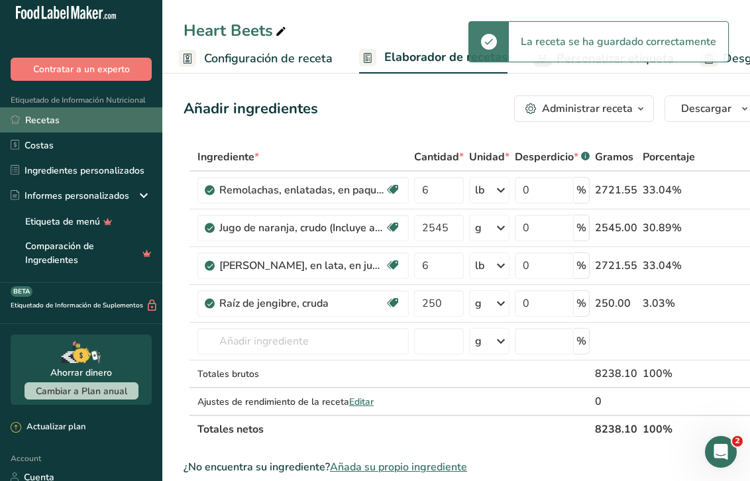
click at [54, 116] on link "Recetas" at bounding box center [81, 119] width 162 height 25
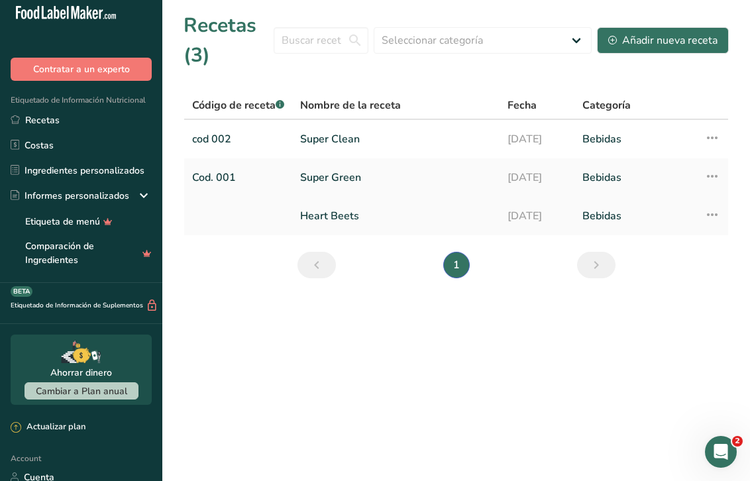
click at [241, 217] on link at bounding box center [238, 216] width 92 height 28
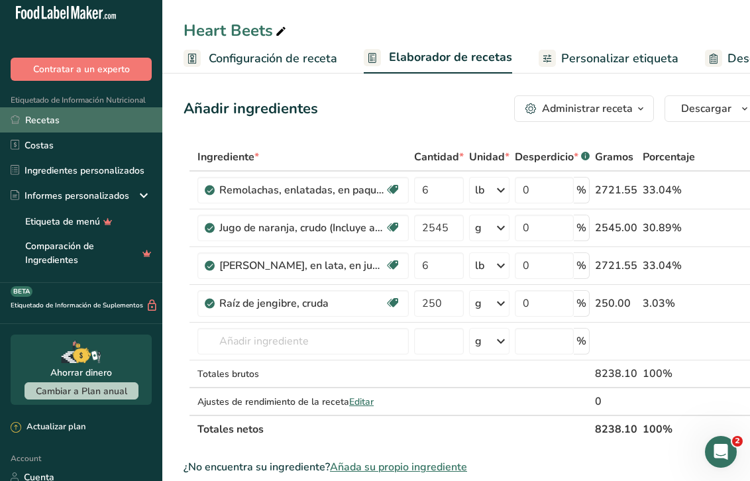
click at [37, 121] on link "Recetas" at bounding box center [81, 119] width 162 height 25
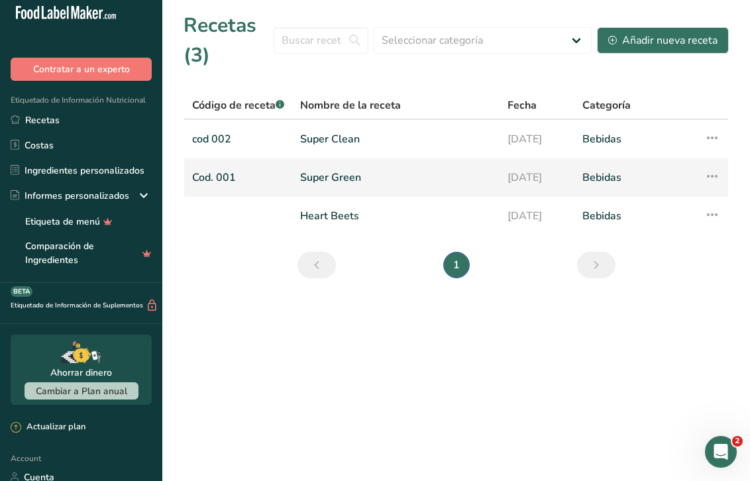
click at [227, 172] on link "Cod. 001" at bounding box center [238, 178] width 92 height 28
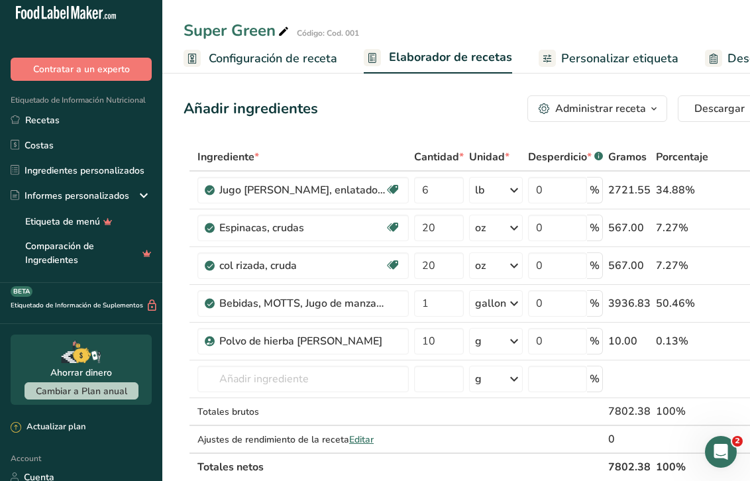
click at [296, 60] on span "Configuración de receta" at bounding box center [273, 59] width 129 height 18
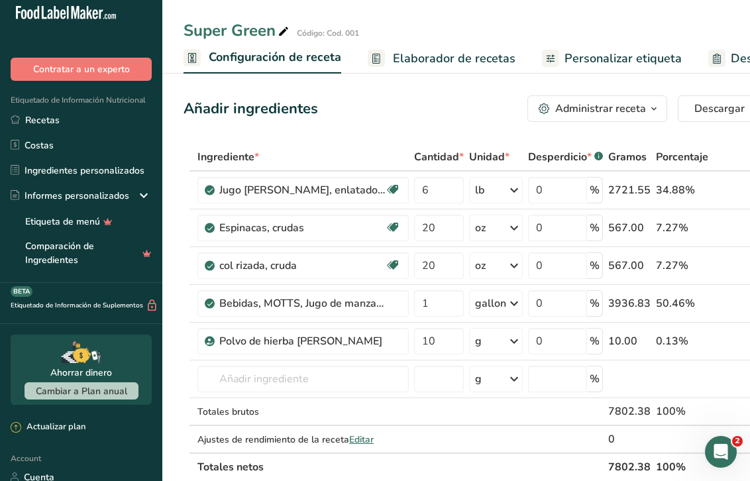
scroll to position [0, 5]
select select "22"
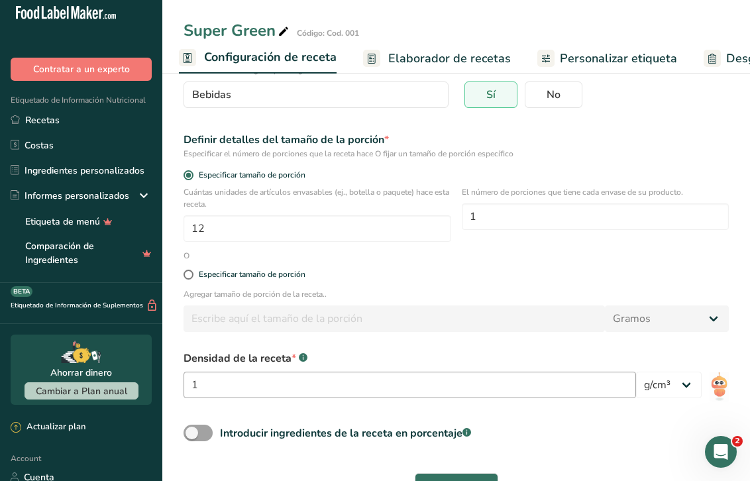
scroll to position [130, 0]
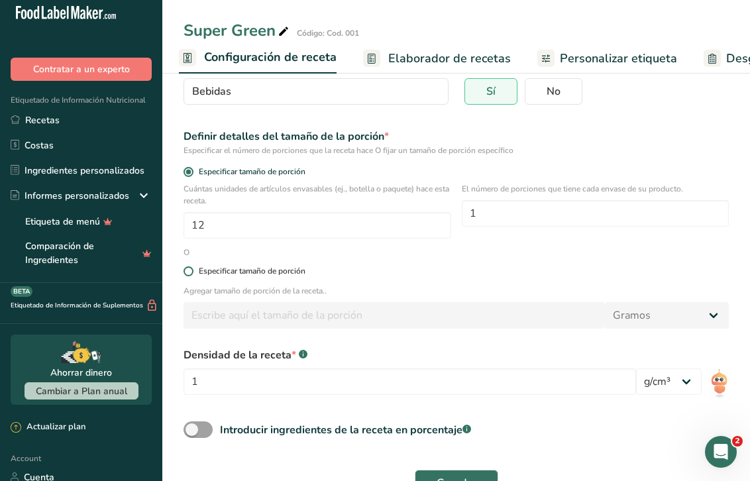
click at [188, 274] on span at bounding box center [189, 271] width 10 height 10
click at [188, 274] on input "Especificar tamaño de porción" at bounding box center [188, 271] width 9 height 9
radio input "true"
radio input "false"
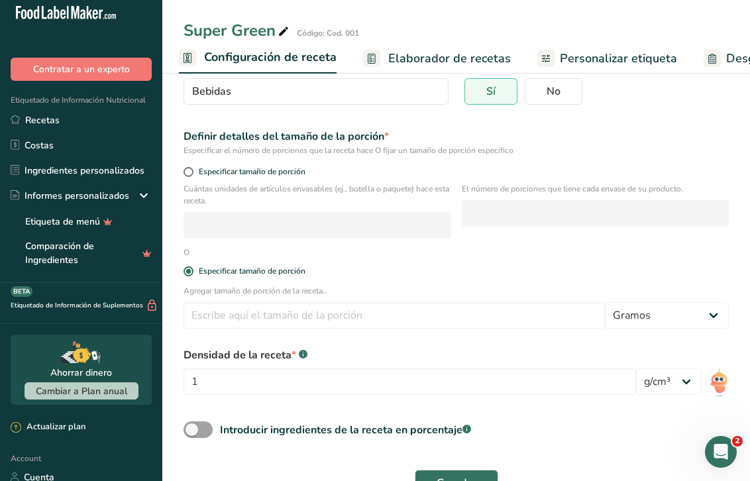
click at [220, 302] on div "Agregar tamaño de porción de la receta.. Gramos kg mg mcg libras onza litro mL …" at bounding box center [456, 311] width 561 height 52
click at [223, 321] on input "number" at bounding box center [395, 315] width 422 height 27
type input "16"
click at [667, 300] on div "Agregar tamaño de porción de la receta.. 16 Gramos kg mg mcg libras onza litro …" at bounding box center [456, 311] width 561 height 52
select select "5"
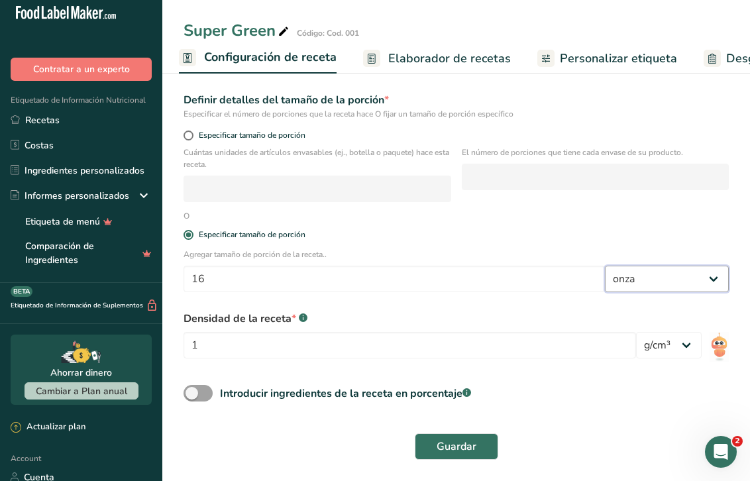
scroll to position [166, 0]
click at [473, 437] on button "Guardar" at bounding box center [457, 447] width 84 height 27
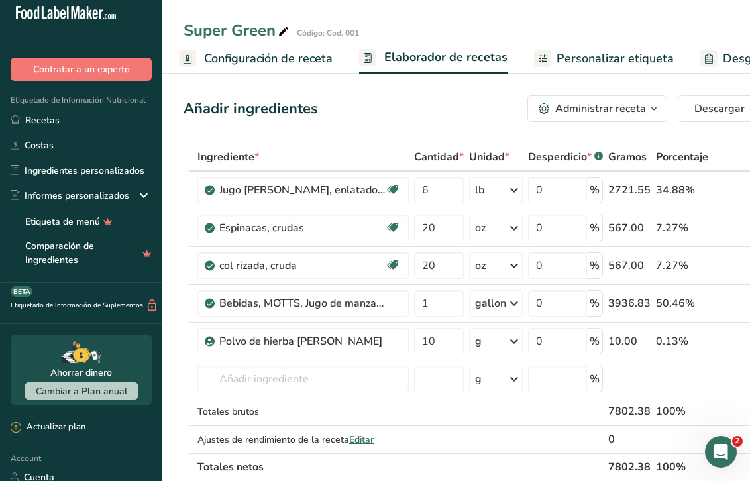
click at [298, 53] on span "Configuración de receta" at bounding box center [268, 59] width 129 height 18
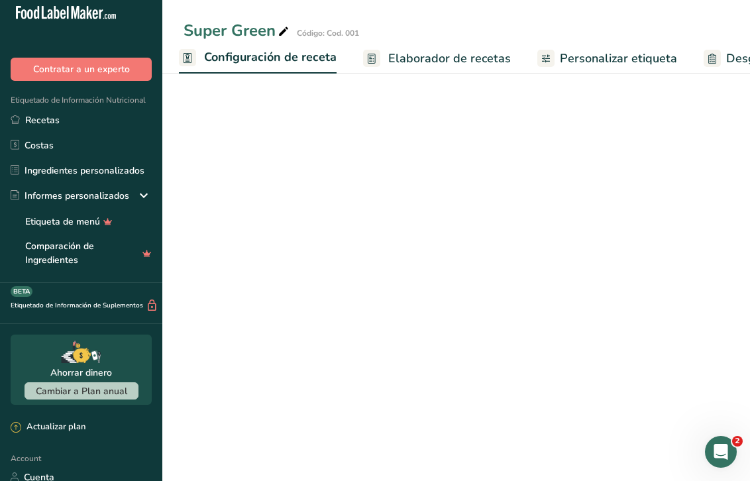
select select "5"
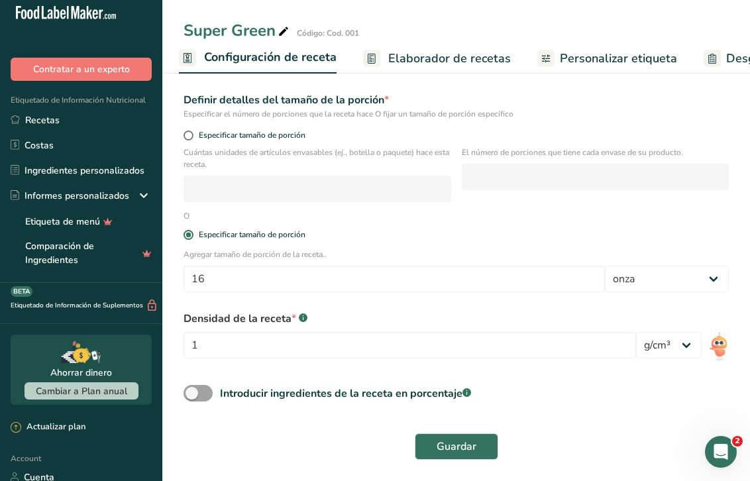
scroll to position [166, 0]
select select "23"
click at [450, 438] on button "Guardar" at bounding box center [457, 447] width 84 height 27
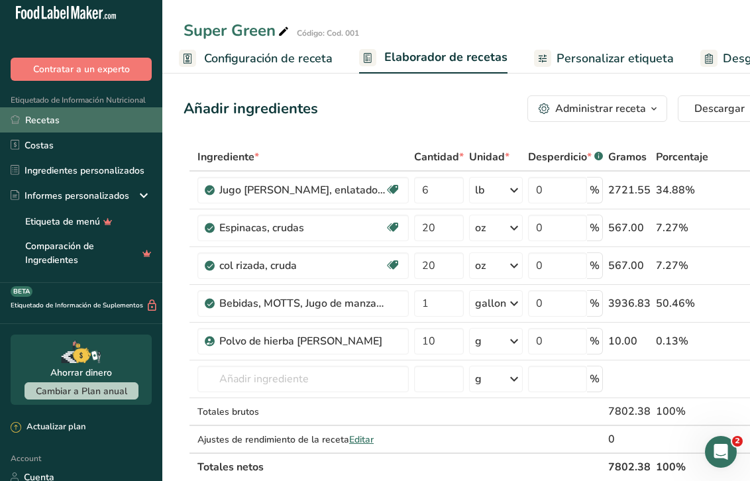
click at [53, 118] on link "Recetas" at bounding box center [81, 119] width 162 height 25
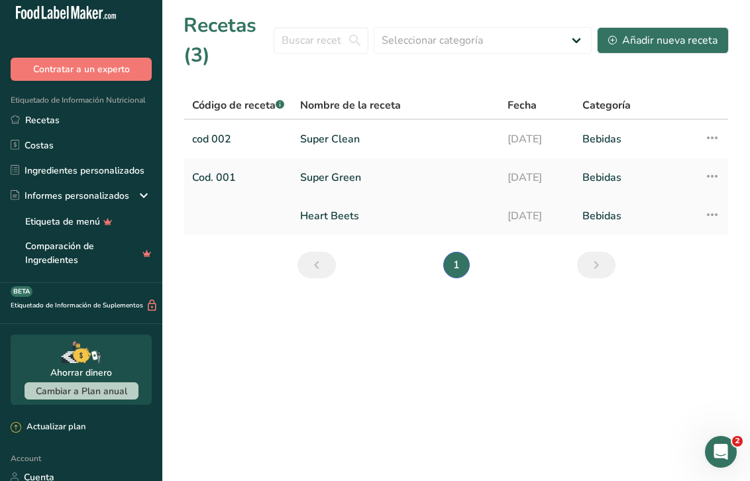
click at [334, 207] on link "Heart Beets" at bounding box center [396, 216] width 192 height 28
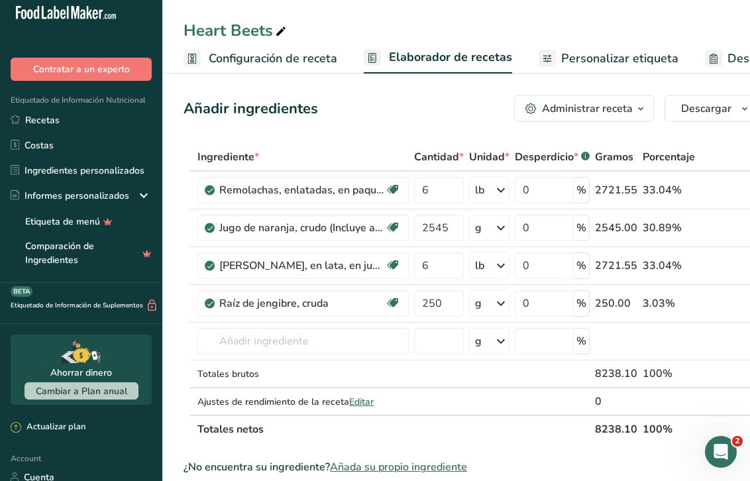
click at [274, 58] on span "Configuración de receta" at bounding box center [273, 59] width 129 height 18
select select "5"
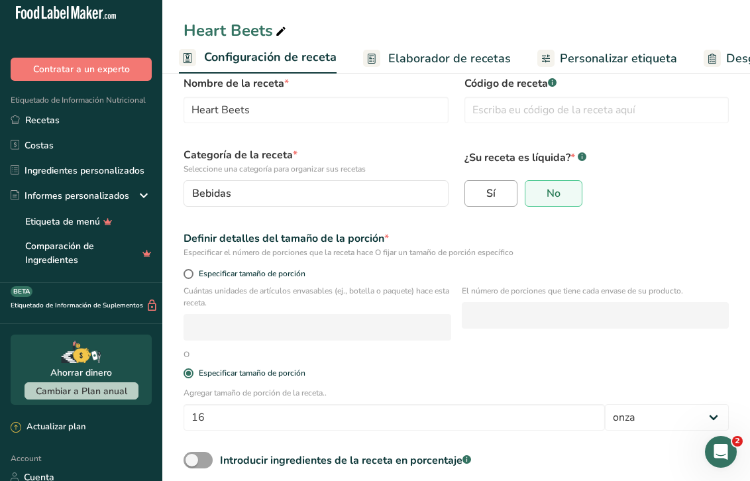
click at [494, 205] on label "Sí" at bounding box center [491, 193] width 53 height 27
click at [474, 198] on input "Sí" at bounding box center [469, 194] width 9 height 9
radio input "true"
radio input "false"
select select "22"
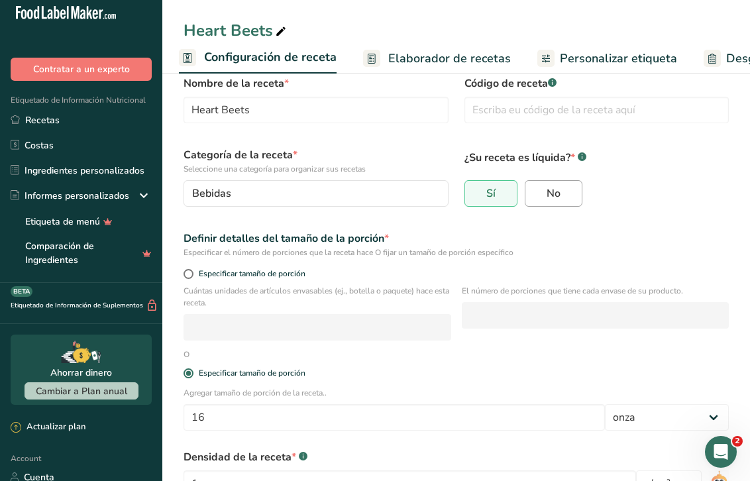
click at [573, 204] on label "No" at bounding box center [554, 193] width 58 height 27
click at [534, 198] on input "No" at bounding box center [530, 194] width 9 height 9
radio input "true"
radio input "false"
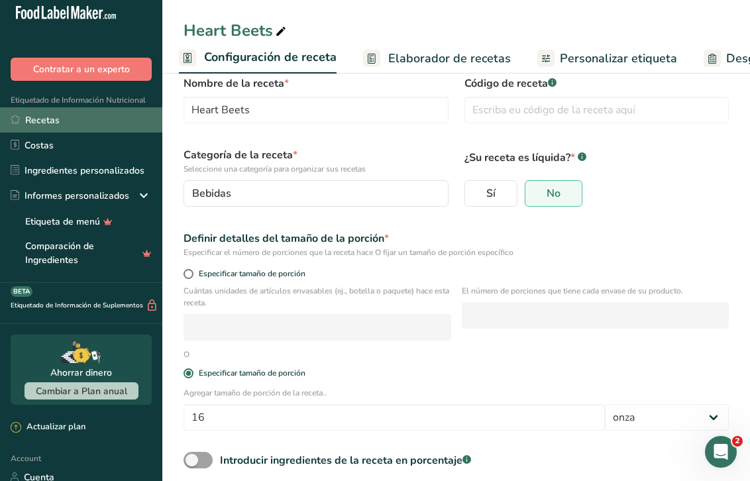
click at [34, 123] on link "Recetas" at bounding box center [81, 119] width 162 height 25
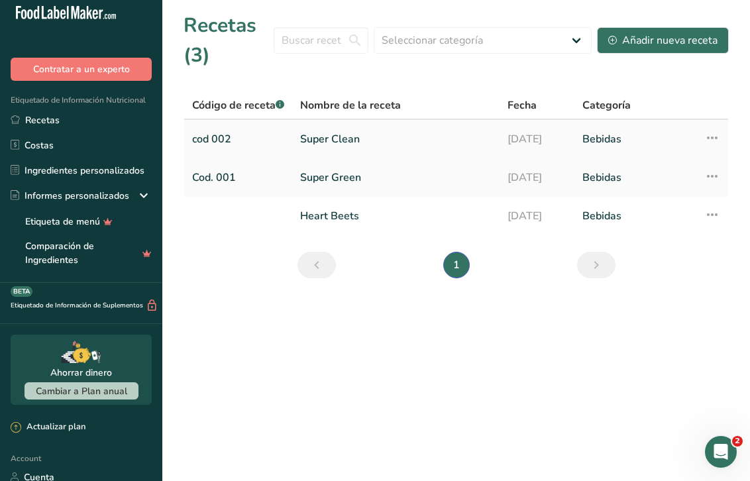
click at [324, 143] on link "Super Clean" at bounding box center [396, 139] width 192 height 28
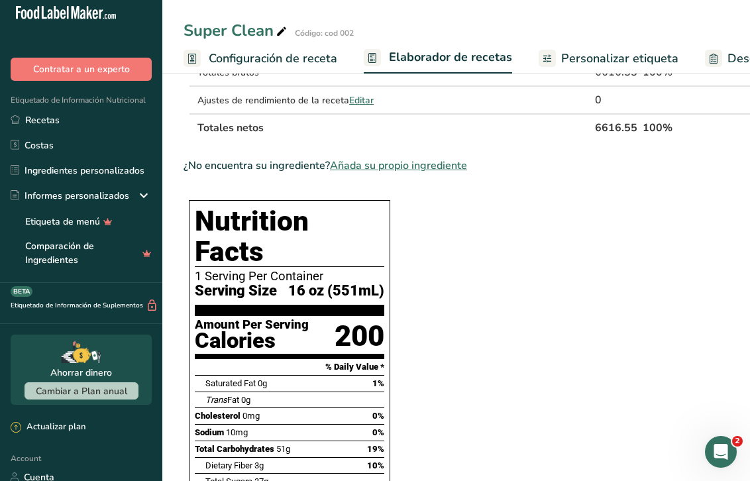
scroll to position [276, 0]
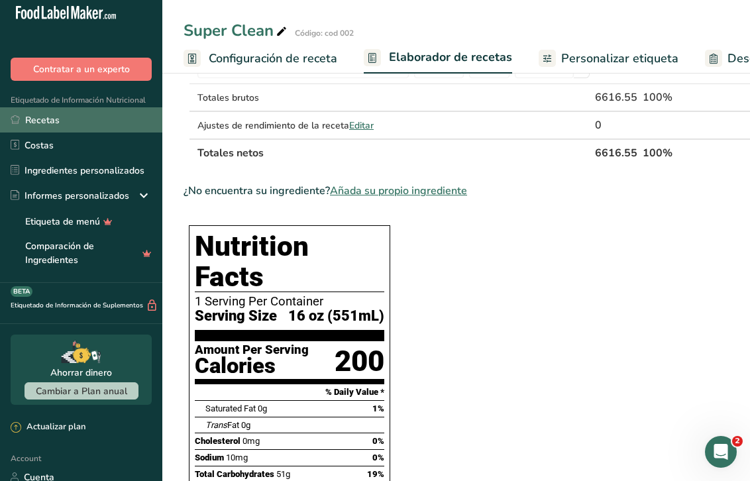
click at [37, 124] on link "Recetas" at bounding box center [81, 119] width 162 height 25
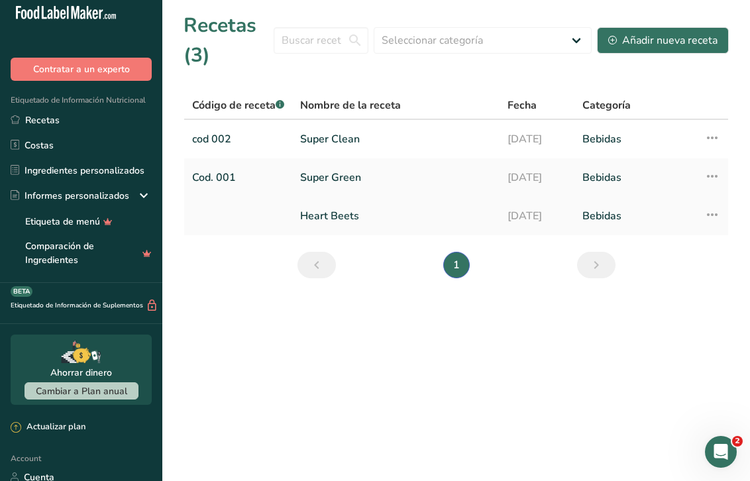
click at [324, 215] on link "Heart Beets" at bounding box center [396, 216] width 192 height 28
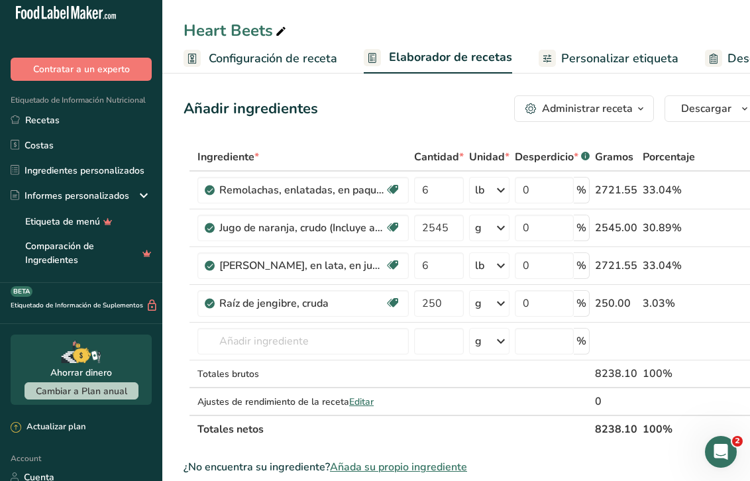
click at [608, 62] on span "Personalizar etiqueta" at bounding box center [619, 59] width 117 height 18
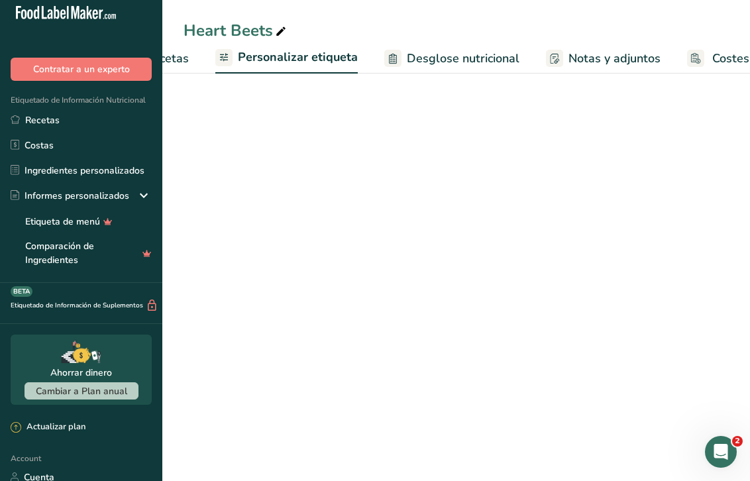
scroll to position [0, 355]
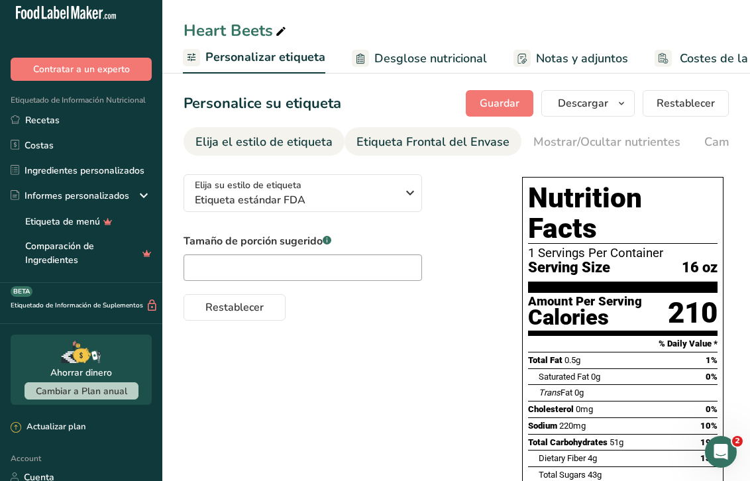
click at [437, 131] on link "Etiqueta Frontal del Envase" at bounding box center [433, 142] width 153 height 30
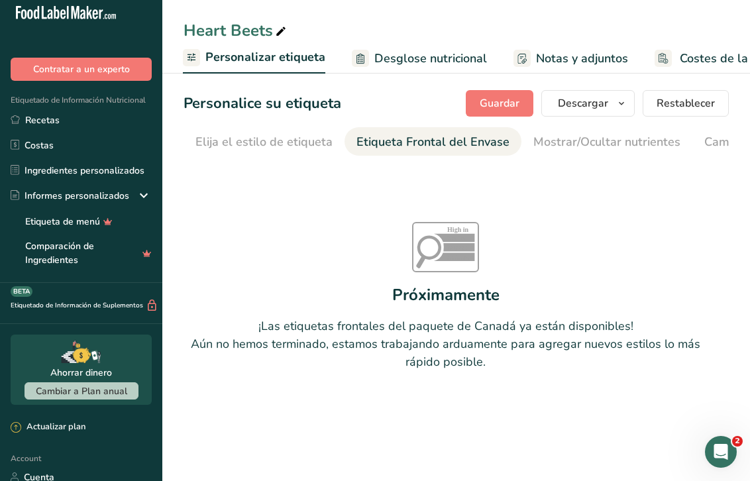
scroll to position [0, 158]
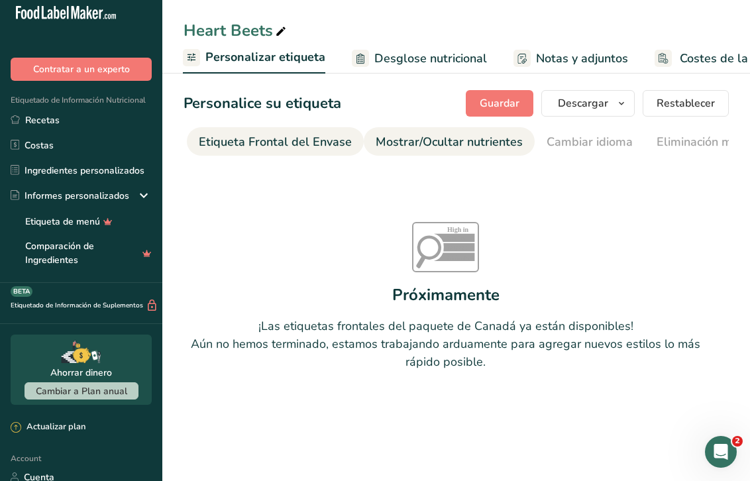
click at [501, 142] on div "Mostrar/Ocultar nutrientes" at bounding box center [449, 142] width 147 height 18
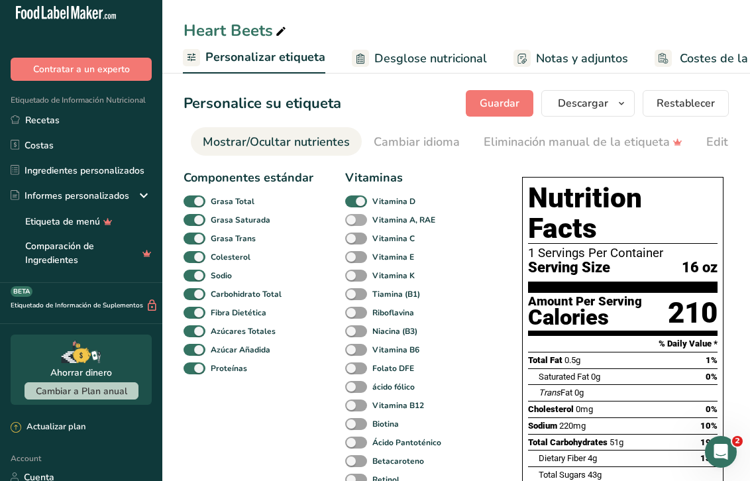
scroll to position [74, 0]
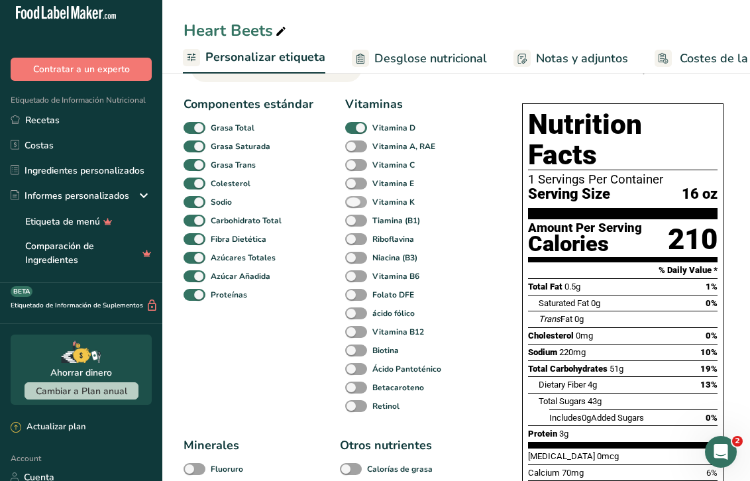
click at [357, 203] on span at bounding box center [356, 202] width 22 height 13
click at [354, 203] on input "Vitamina K" at bounding box center [349, 202] width 9 height 9
checkbox input "true"
click at [359, 179] on span at bounding box center [356, 184] width 22 height 13
click at [354, 179] on input "Vitamina E" at bounding box center [349, 183] width 9 height 9
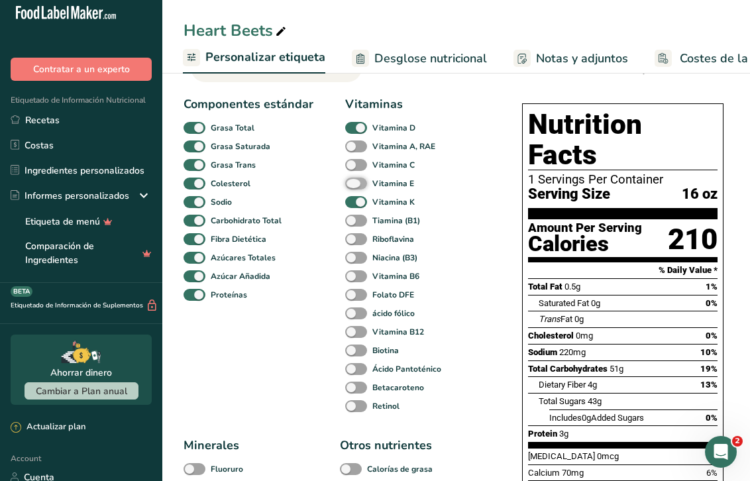
checkbox input "true"
click at [359, 162] on span at bounding box center [356, 165] width 22 height 13
click at [354, 162] on input "Vitamina C" at bounding box center [349, 164] width 9 height 9
checkbox input "true"
click at [359, 146] on span at bounding box center [356, 147] width 22 height 13
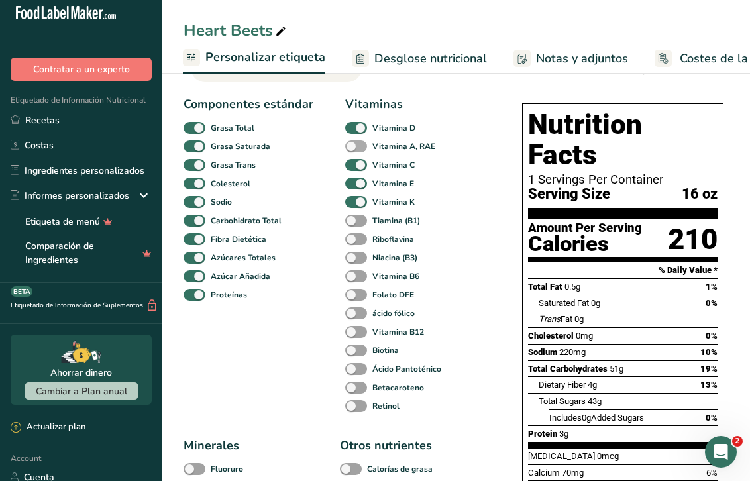
click at [354, 146] on input "Vitamina A, RAE" at bounding box center [349, 146] width 9 height 9
checkbox input "true"
click at [359, 278] on span at bounding box center [356, 276] width 22 height 13
click at [354, 278] on input "Vitamina B6" at bounding box center [349, 276] width 9 height 9
checkbox input "true"
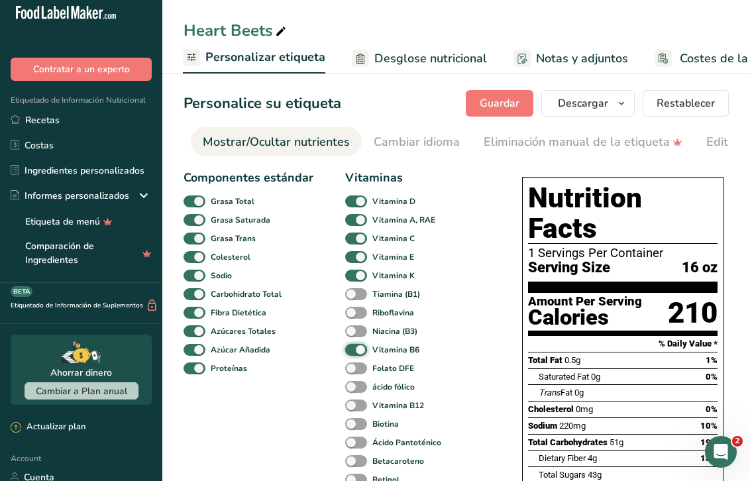
scroll to position [0, 0]
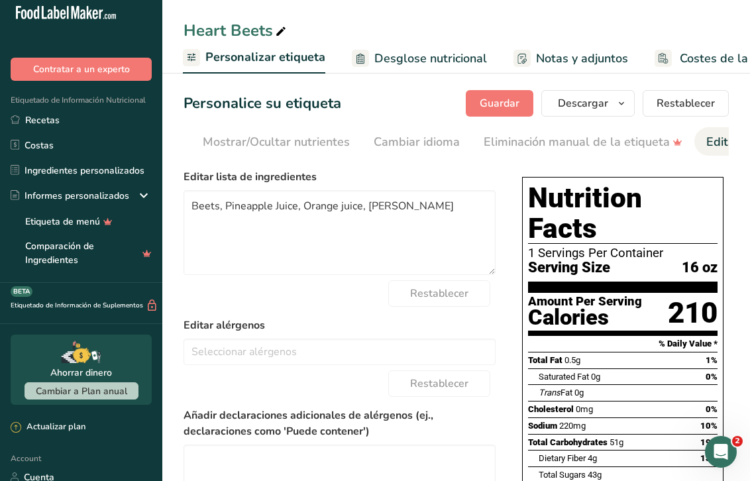
scroll to position [0, 707]
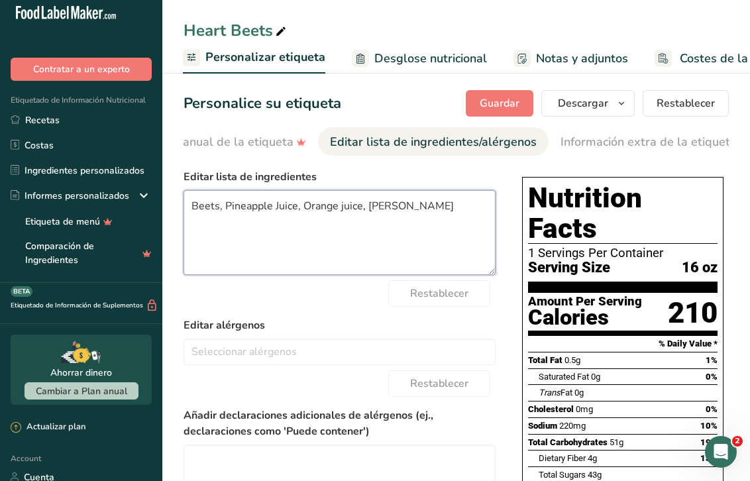
click at [447, 211] on textarea "Beets, Pineapple Juice, Orange juice, Ginger root" at bounding box center [340, 232] width 312 height 85
click at [219, 213] on textarea "Beets, Pineapple Juice, Orange juice, Ginger root, Sodium Benzoate" at bounding box center [340, 232] width 312 height 85
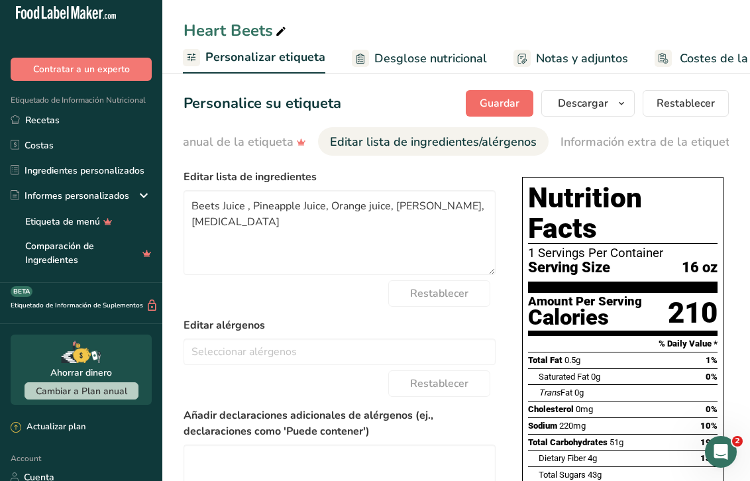
click at [511, 96] on span "Guardar" at bounding box center [500, 103] width 40 height 16
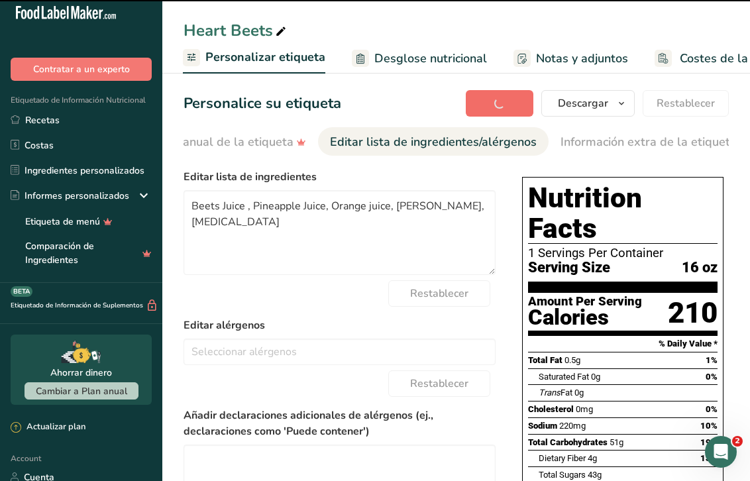
type textarea "Beets Juice , Pineapple Juice, Orange juice, Ginger root, Sodium Benzoate"
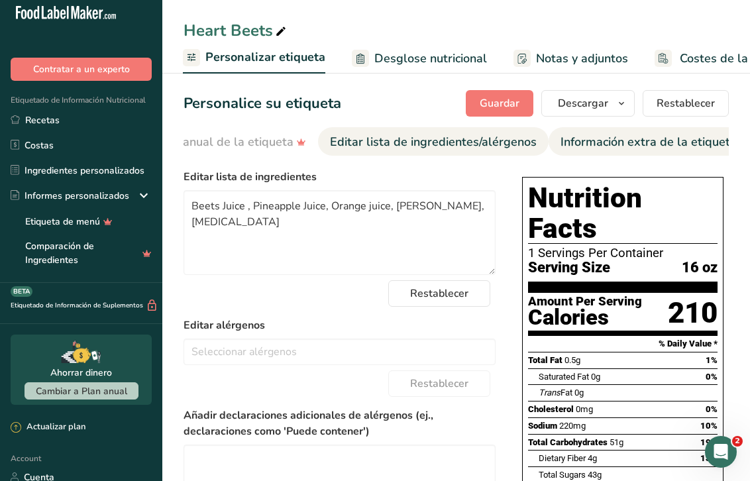
click at [670, 142] on div "Información extra de la etiqueta" at bounding box center [649, 142] width 176 height 18
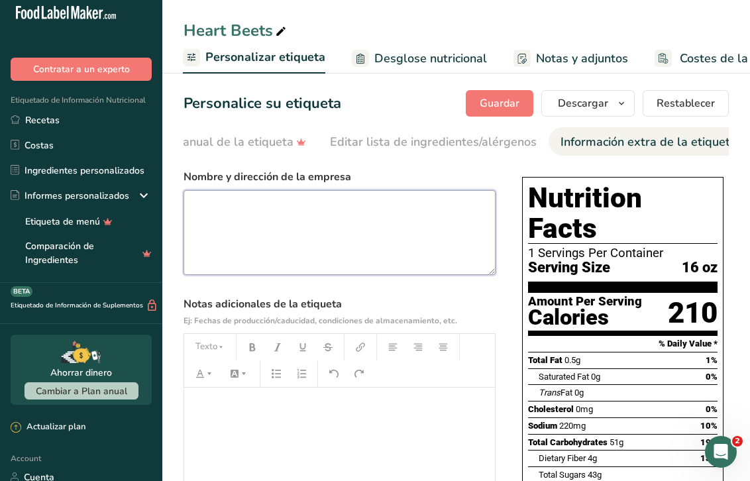
click at [283, 210] on textarea at bounding box center [340, 232] width 312 height 85
paste textarea "Manufactured and distributed by : Smoothie Plus www.mysmoothieplus.com 2925 Sw …"
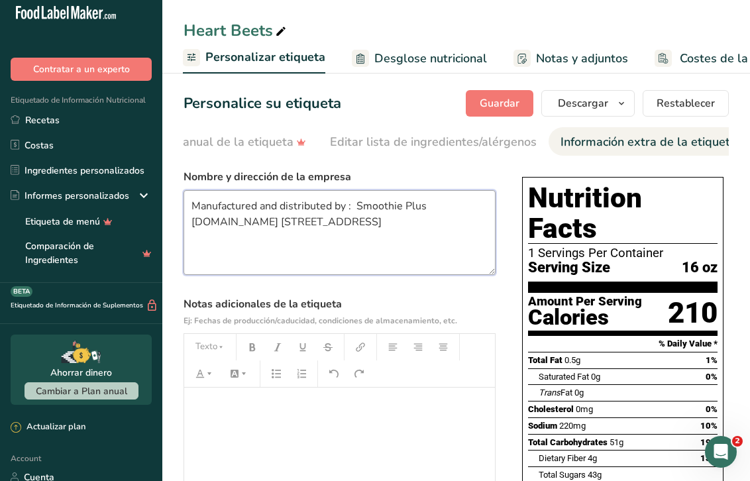
click at [362, 208] on textarea "Manufactured and distributed by : Smoothie Plus www.mysmoothieplus.com 2925 Sw …" at bounding box center [340, 232] width 312 height 85
click at [266, 226] on textarea "Manufactured and distributed by : Smoothie Plus www.mysmoothieplus.com 2925 Sw …" at bounding box center [340, 232] width 312 height 85
click at [325, 242] on textarea "Manufactured and distributed by : Smoothie Plus www.mysmoothieplus.com 2925 Sw …" at bounding box center [340, 232] width 312 height 85
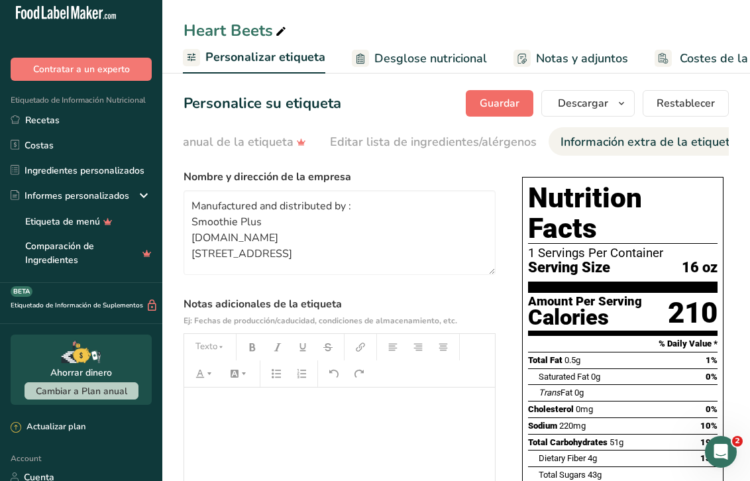
click at [512, 105] on span "Guardar" at bounding box center [500, 103] width 40 height 16
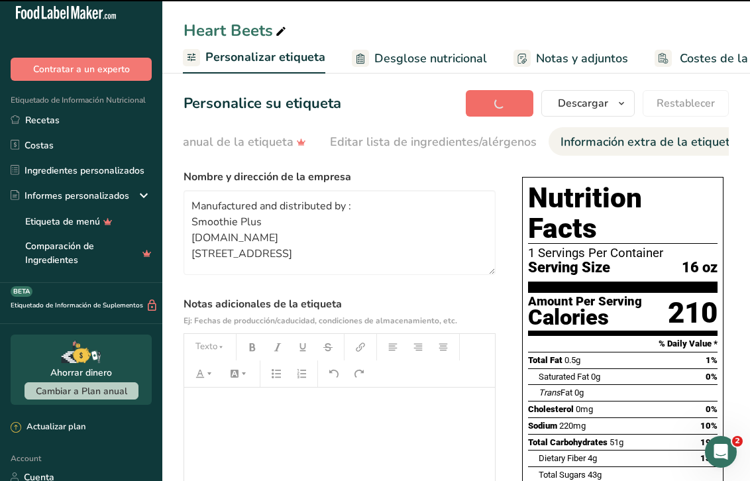
type textarea "Manufactured and distributed by : Smoothie Plus www.mysmoothieplus.com 2925 Sw …"
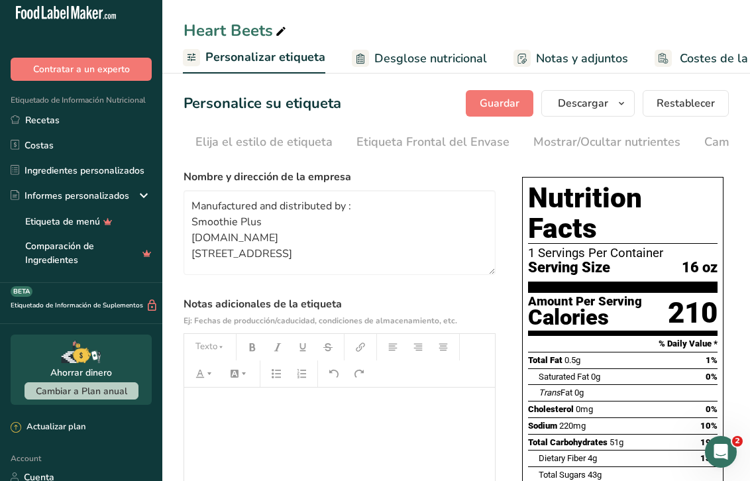
click at [229, 56] on span "Personalizar etiqueta" at bounding box center [265, 57] width 120 height 18
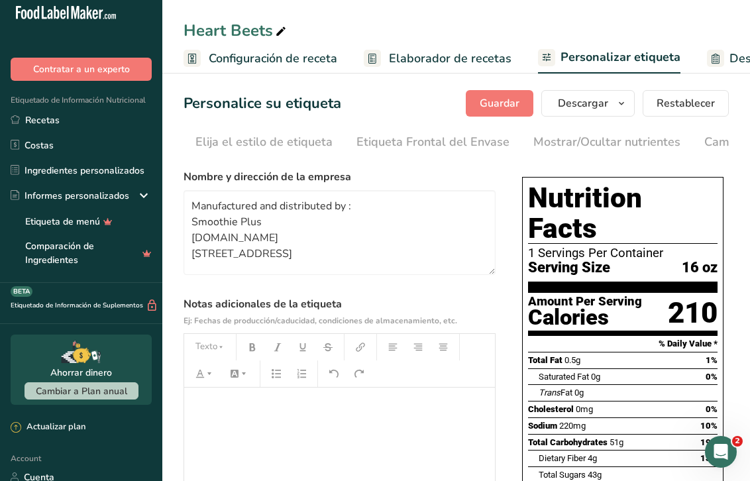
click at [233, 56] on span "Configuración de receta" at bounding box center [273, 59] width 129 height 18
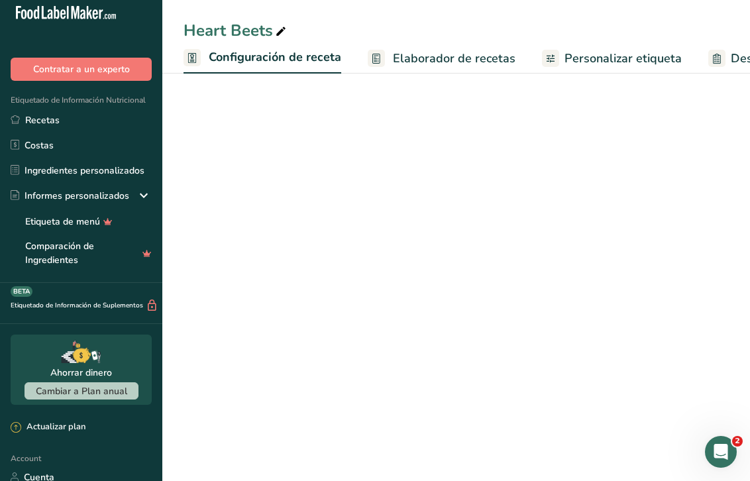
scroll to position [0, 5]
select select "5"
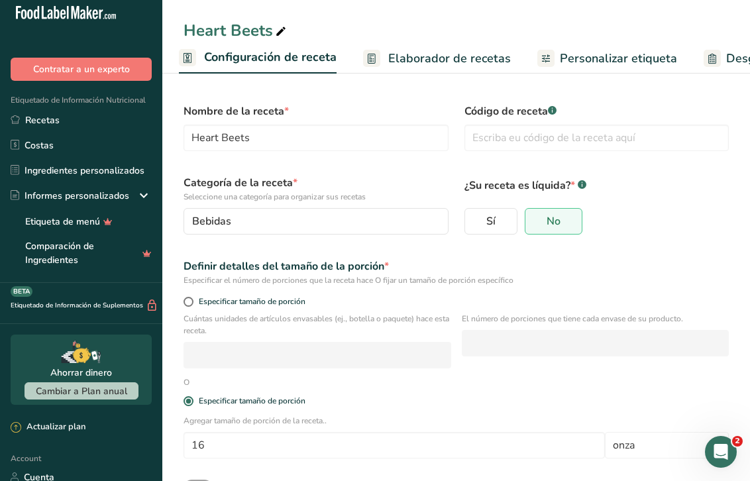
scroll to position [0, 0]
click at [487, 215] on span "Sí" at bounding box center [491, 221] width 9 height 13
click at [474, 217] on input "Sí" at bounding box center [469, 221] width 9 height 9
radio input "true"
select select "22"
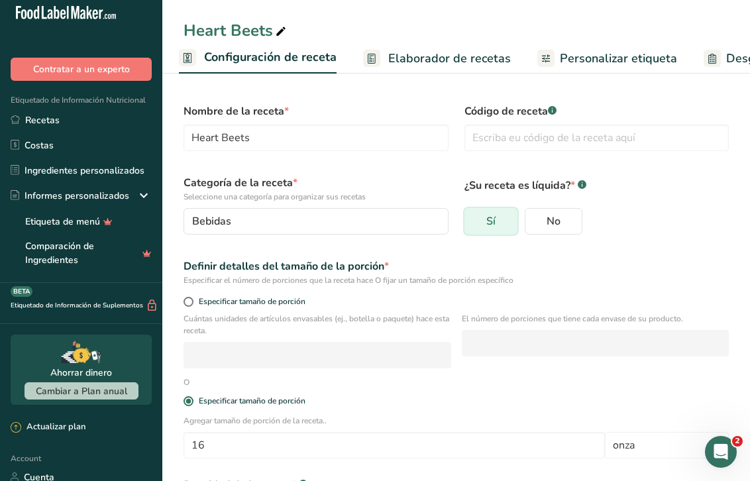
radio input "false"
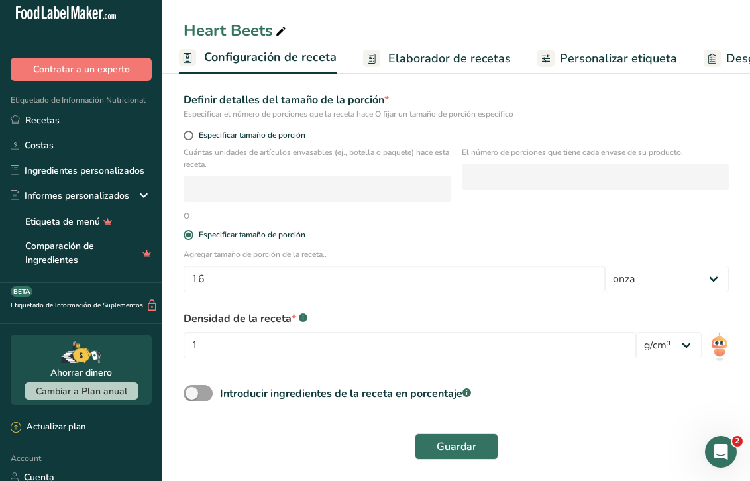
scroll to position [166, 0]
click at [447, 444] on span "Guardar" at bounding box center [457, 447] width 40 height 16
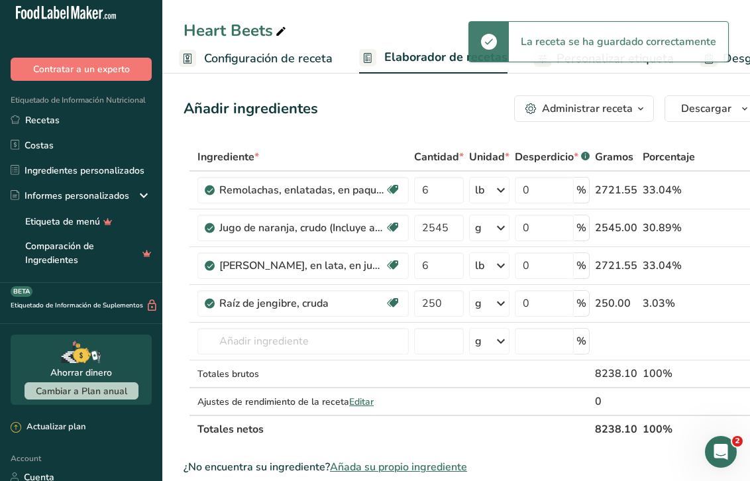
click at [319, 61] on span "Configuración de receta" at bounding box center [268, 59] width 129 height 18
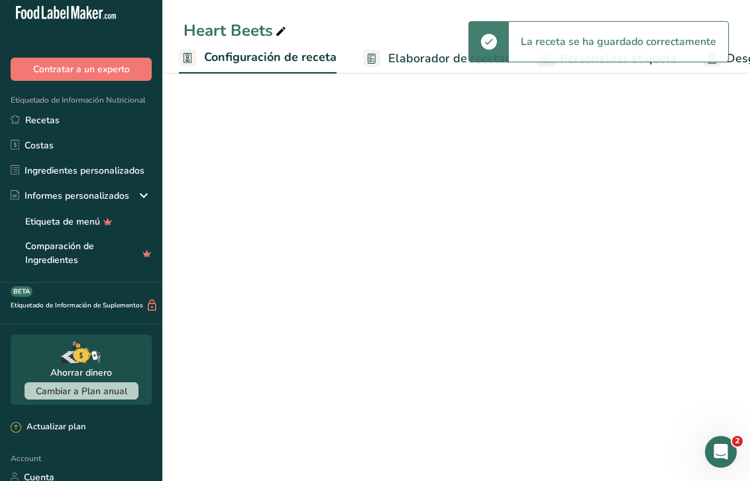
select select "5"
select select "22"
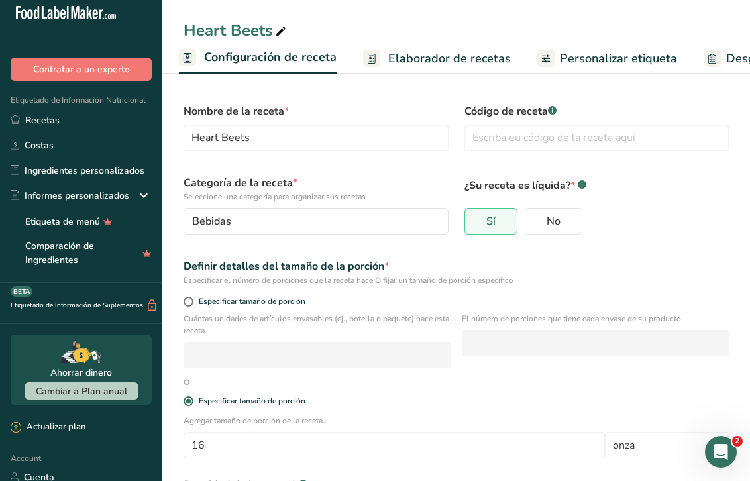
click at [416, 54] on span "Elaborador de recetas" at bounding box center [449, 59] width 123 height 18
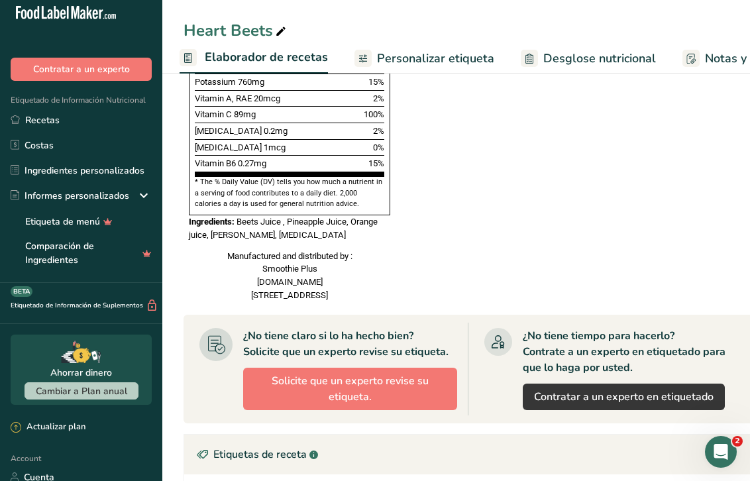
scroll to position [825, 1]
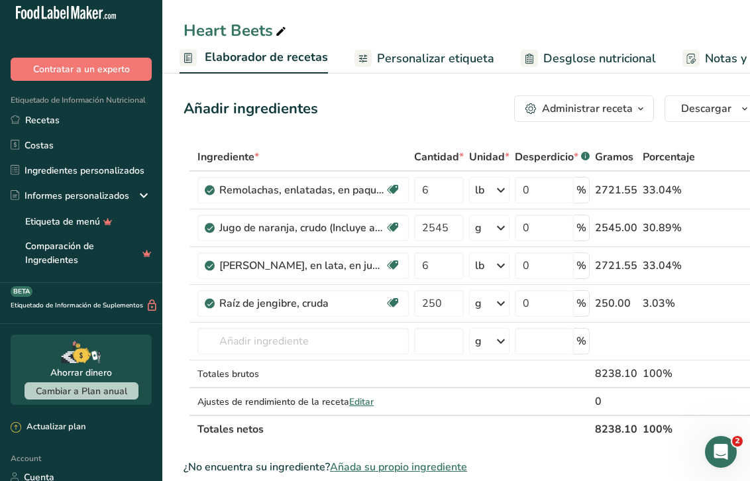
click at [271, 56] on span "Elaborador de recetas" at bounding box center [266, 57] width 123 height 18
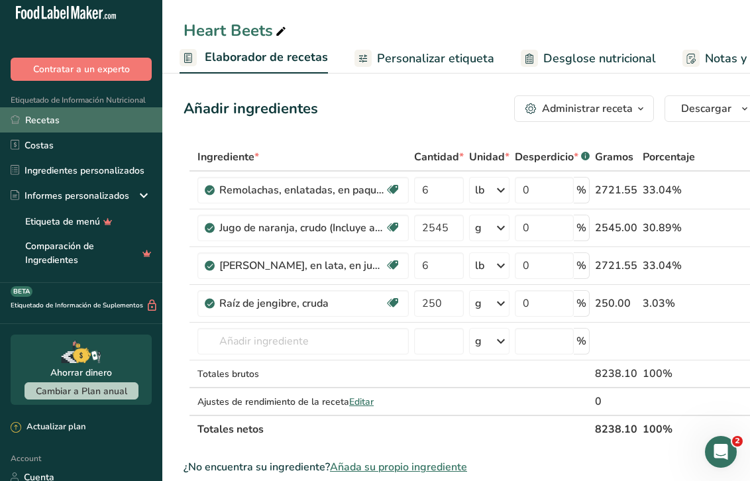
click at [57, 117] on link "Recetas" at bounding box center [81, 119] width 162 height 25
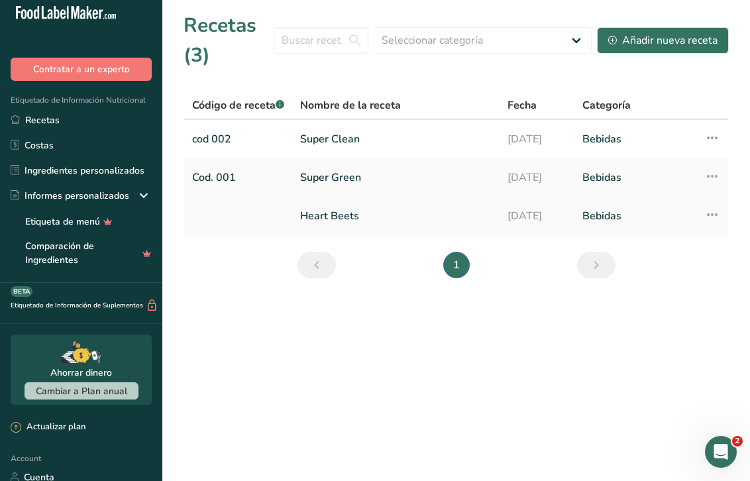
click at [714, 221] on icon at bounding box center [713, 215] width 16 height 24
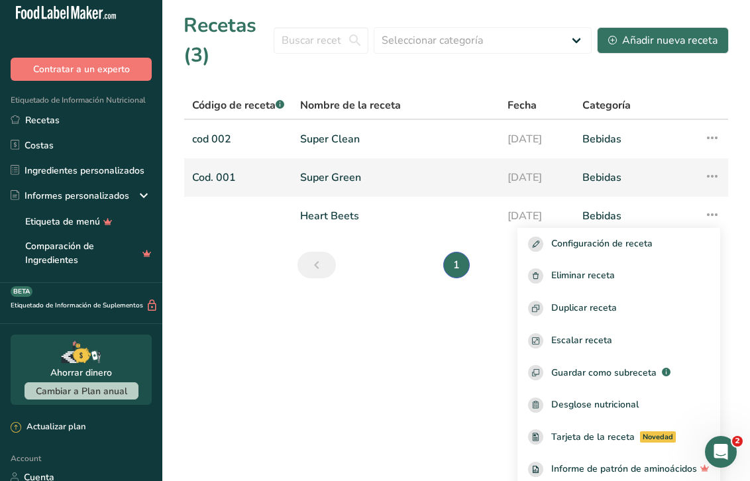
click at [318, 172] on link "Super [PERSON_NAME]" at bounding box center [396, 178] width 192 height 28
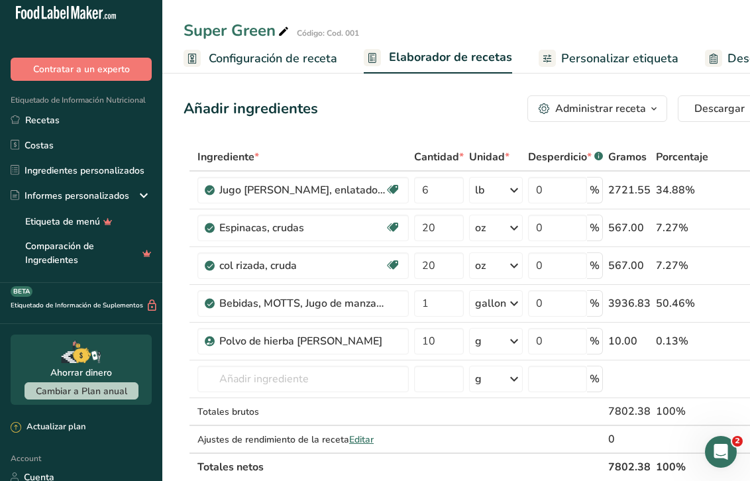
click at [271, 55] on span "Configuración de receta" at bounding box center [273, 59] width 129 height 18
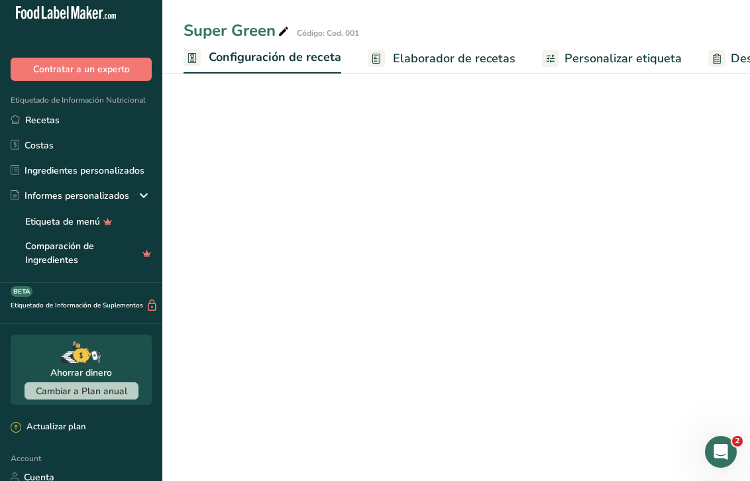
scroll to position [0, 5]
select select "5"
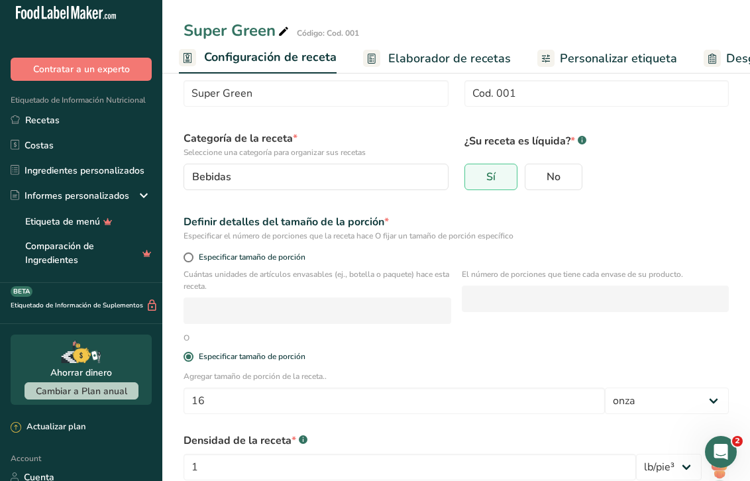
scroll to position [33, 0]
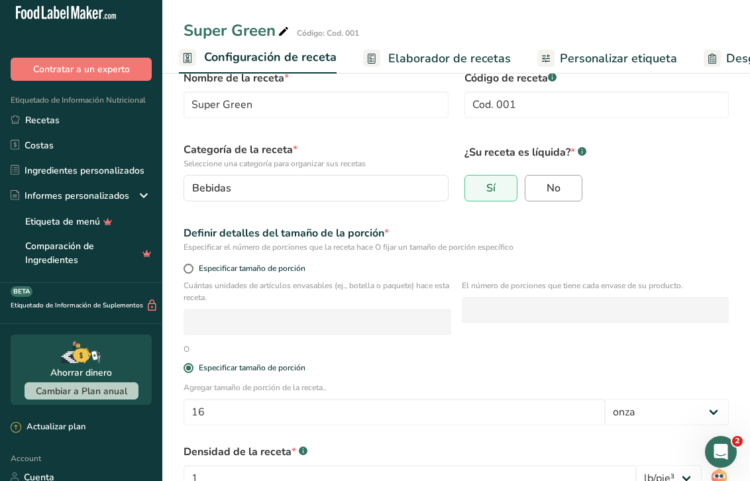
click at [563, 196] on label "No" at bounding box center [554, 188] width 58 height 27
click at [534, 193] on input "No" at bounding box center [530, 188] width 9 height 9
radio input "true"
radio input "false"
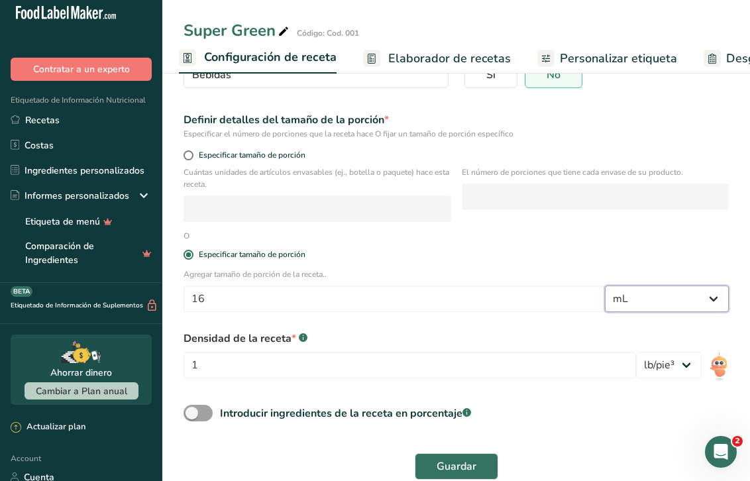
scroll to position [152, 0]
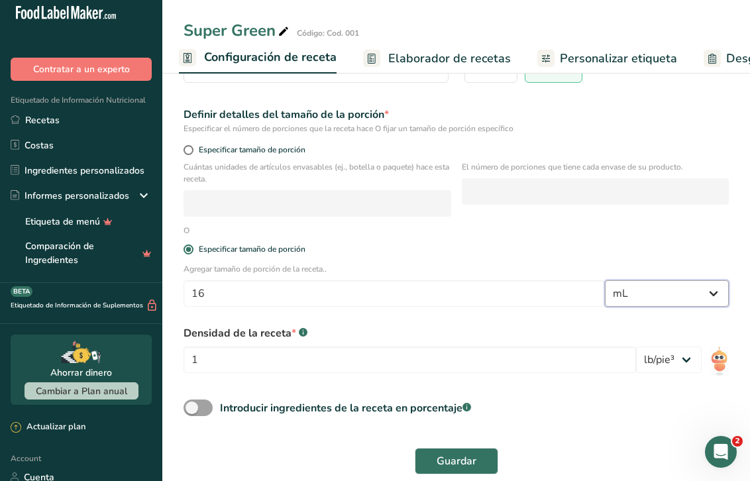
select select "5"
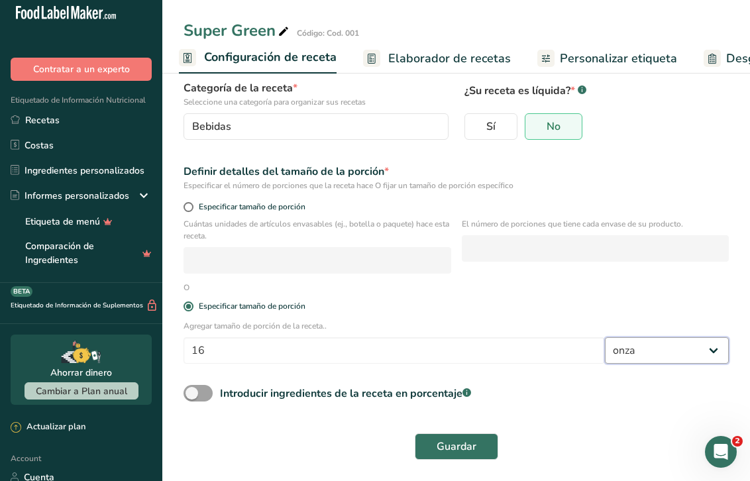
scroll to position [94, 0]
click at [450, 54] on span "Elaborador de recetas" at bounding box center [449, 59] width 123 height 18
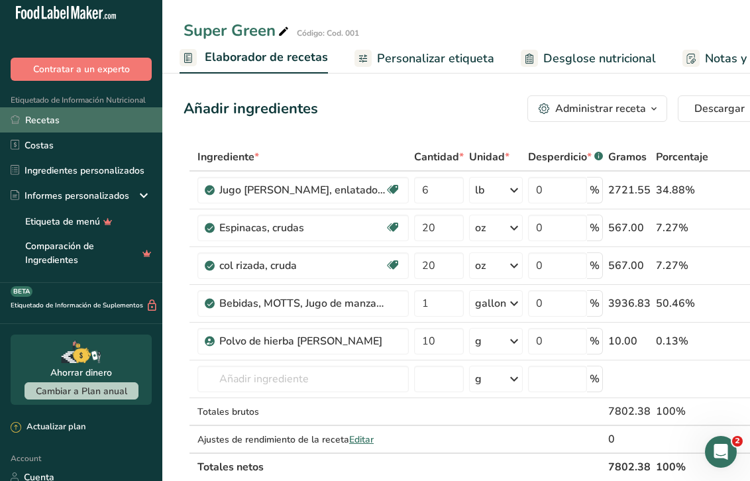
click at [42, 123] on link "Recetas" at bounding box center [81, 119] width 162 height 25
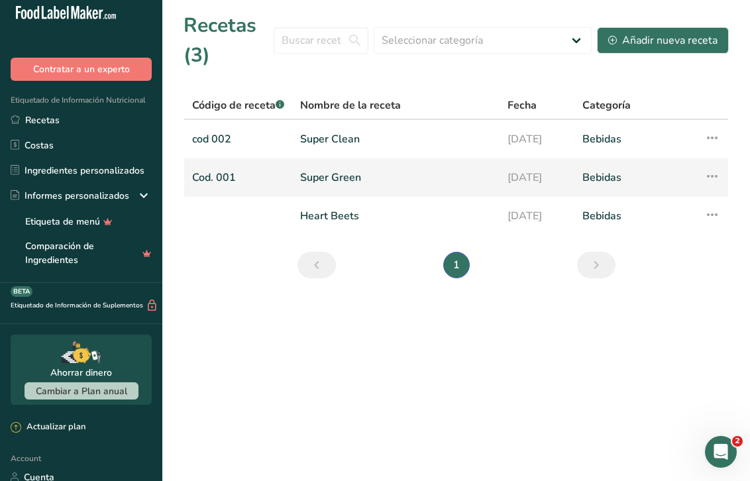
click at [333, 161] on td "Super [PERSON_NAME]" at bounding box center [395, 177] width 207 height 38
click at [327, 180] on link "Super [PERSON_NAME]" at bounding box center [396, 178] width 192 height 28
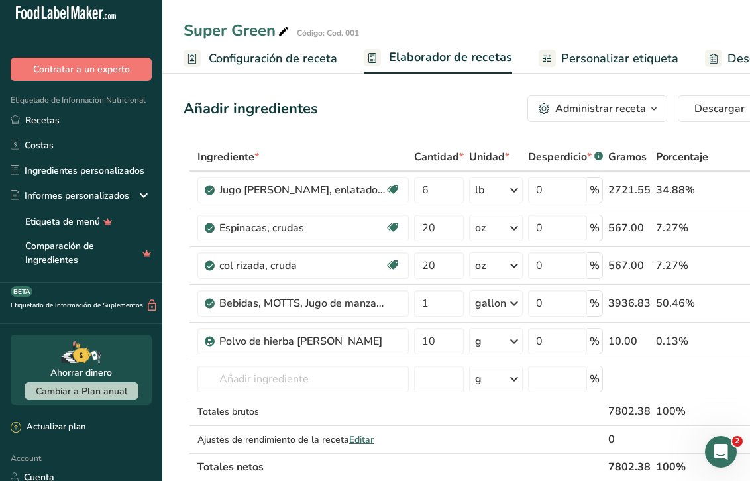
click at [261, 56] on span "Configuración de receta" at bounding box center [273, 59] width 129 height 18
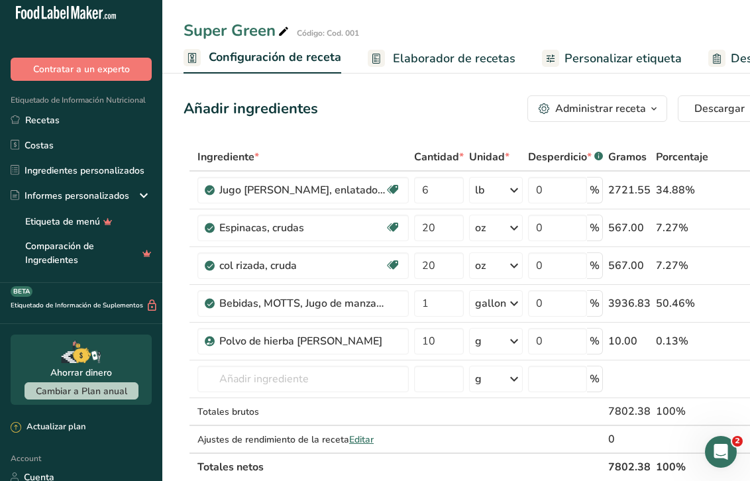
scroll to position [0, 5]
select select "5"
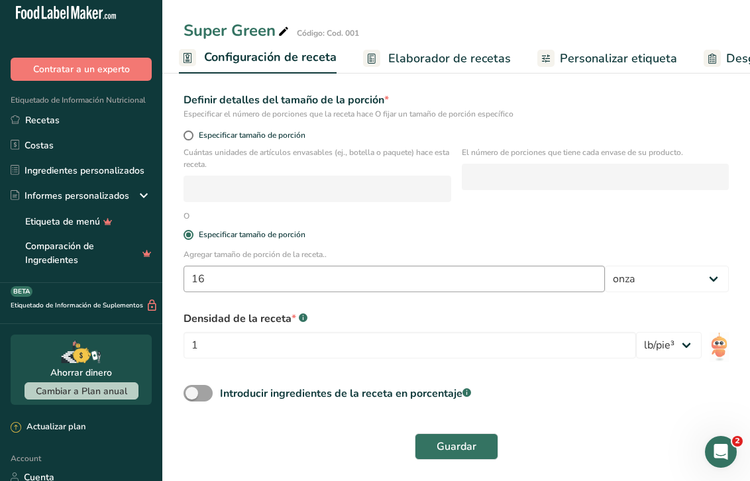
scroll to position [166, 0]
click at [386, 278] on input "16" at bounding box center [395, 279] width 422 height 27
click at [529, 410] on div "Introducir ingredientes de la receta en porcentaje .a-a{fill:#347362;}.b-a{fill…" at bounding box center [456, 399] width 561 height 27
click at [279, 278] on input "16" at bounding box center [395, 279] width 422 height 27
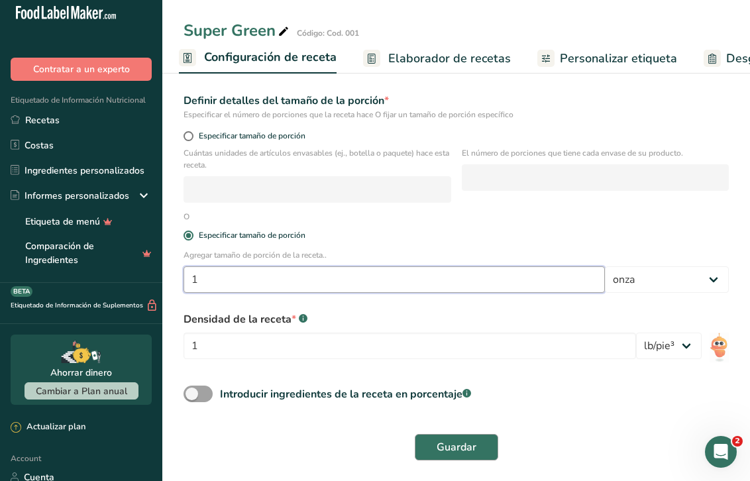
type input "1"
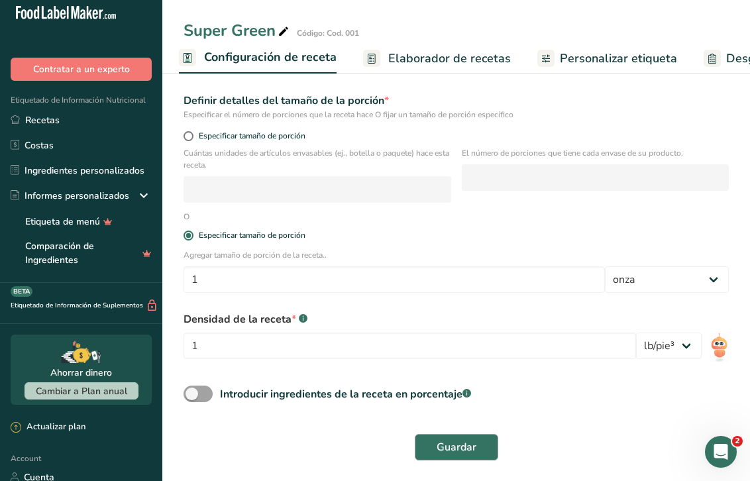
click at [466, 435] on button "Guardar" at bounding box center [457, 447] width 84 height 27
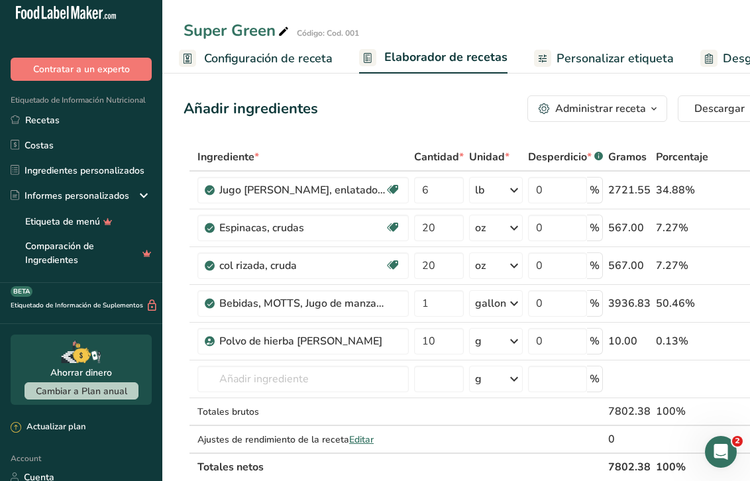
click at [291, 54] on span "Configuración de receta" at bounding box center [268, 59] width 129 height 18
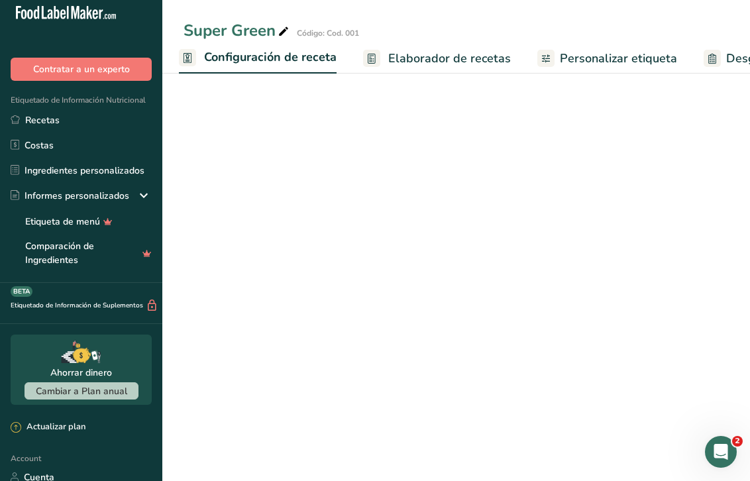
select select "5"
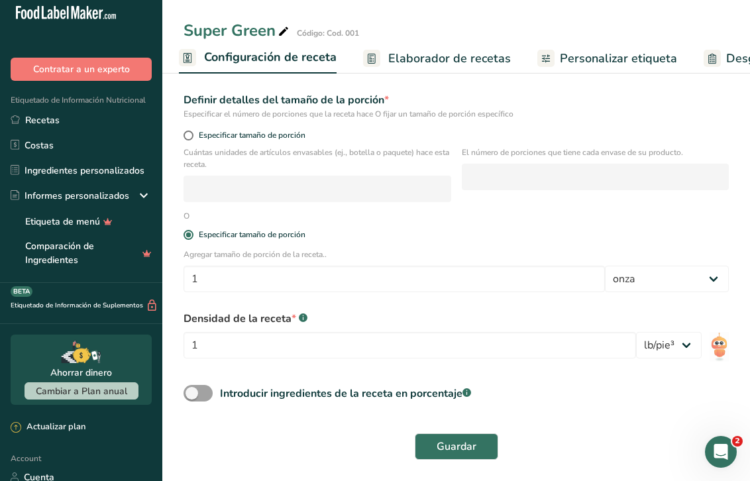
scroll to position [166, 0]
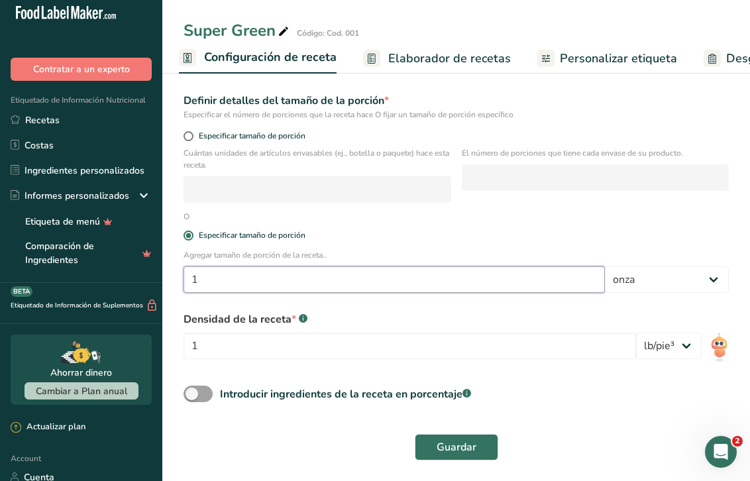
click at [272, 268] on input "1" at bounding box center [395, 279] width 422 height 27
type input "16"
click at [456, 447] on button "Guardar" at bounding box center [457, 447] width 84 height 27
